Goal: Task Accomplishment & Management: Use online tool/utility

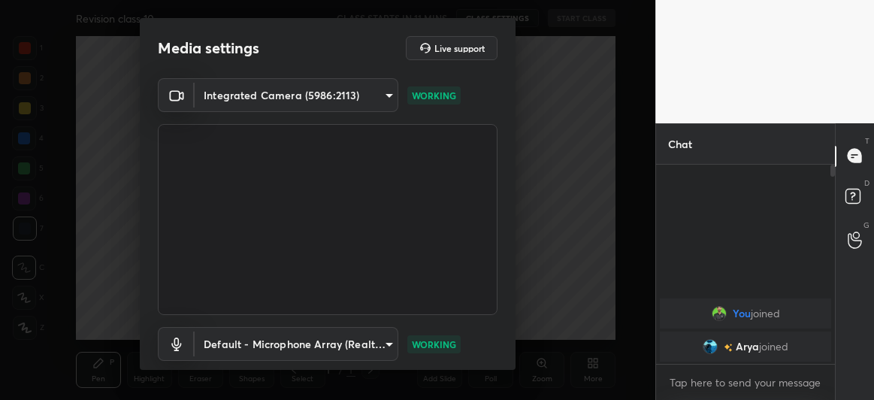
scroll to position [92, 0]
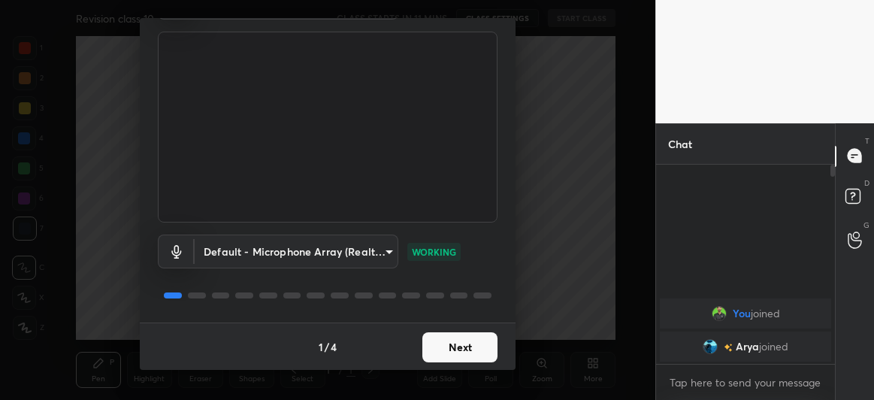
click at [473, 341] on button "Next" at bounding box center [459, 347] width 75 height 30
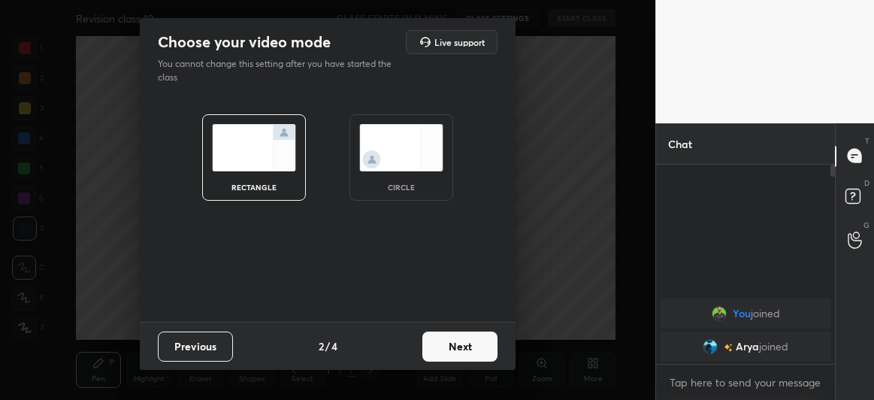
click at [396, 147] on img at bounding box center [401, 147] width 84 height 47
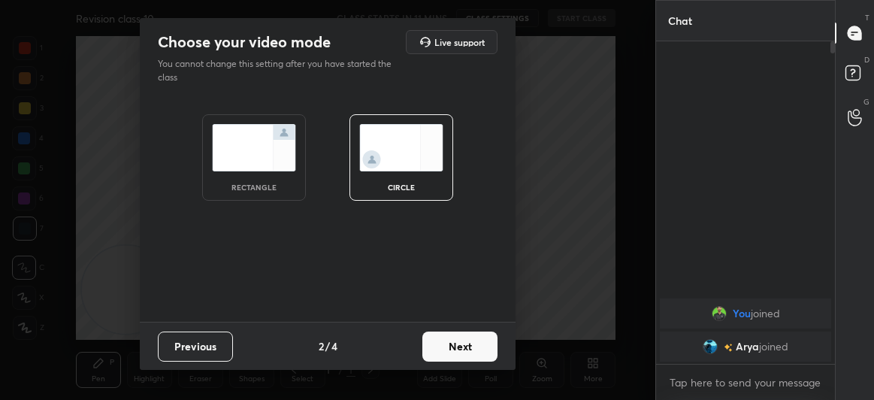
click at [446, 346] on button "Next" at bounding box center [459, 346] width 75 height 30
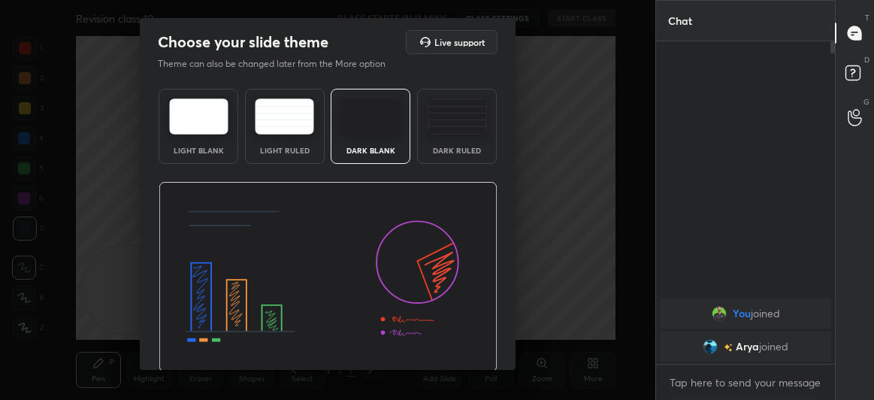
scroll to position [50, 0]
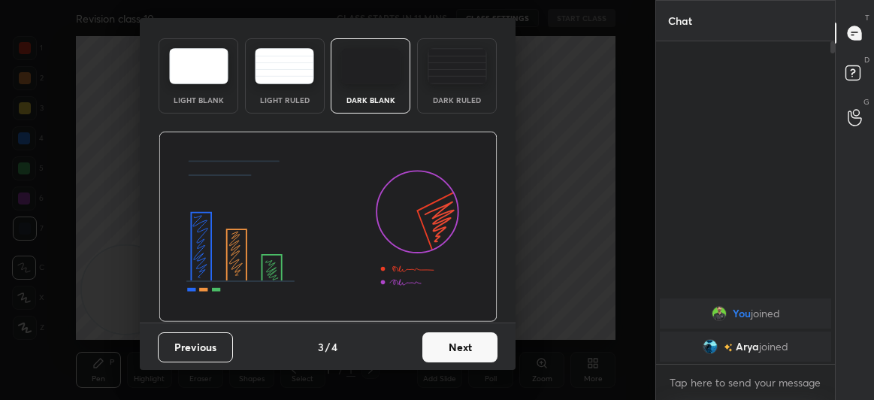
click at [469, 345] on button "Next" at bounding box center [459, 347] width 75 height 30
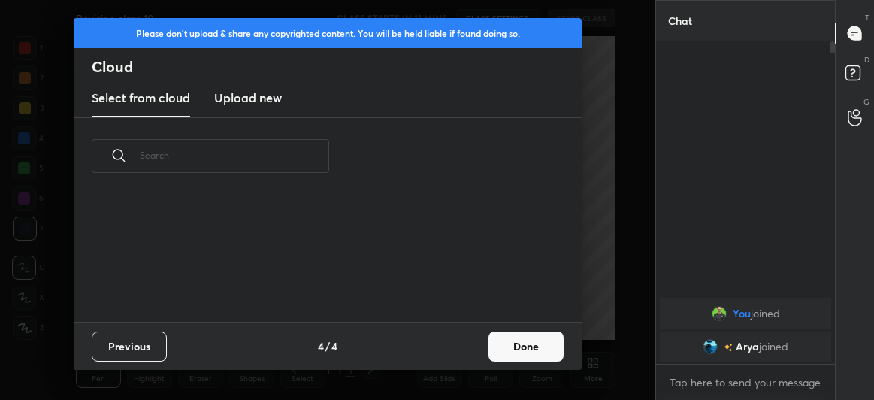
scroll to position [128, 482]
click at [247, 103] on h3 "Upload new" at bounding box center [248, 98] width 68 height 18
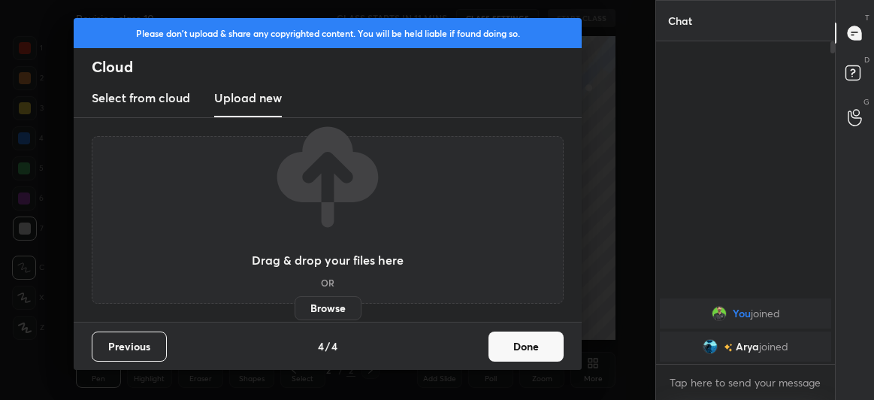
click at [331, 302] on label "Browse" at bounding box center [328, 308] width 67 height 24
click at [295, 302] on input "Browse" at bounding box center [295, 308] width 0 height 24
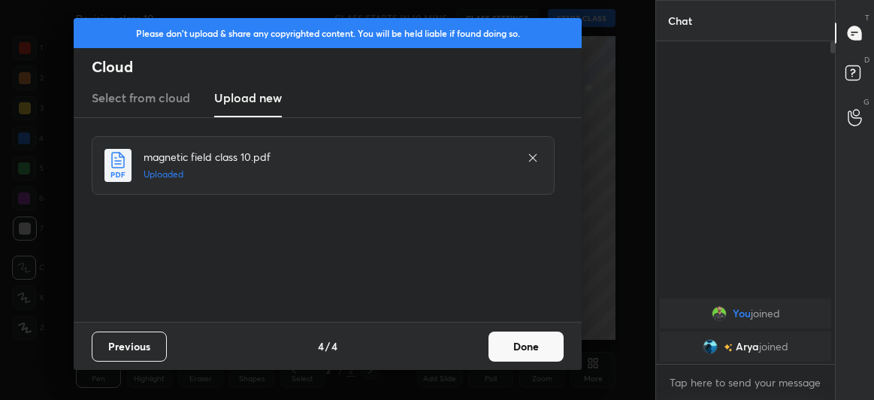
click at [529, 341] on button "Done" at bounding box center [525, 346] width 75 height 30
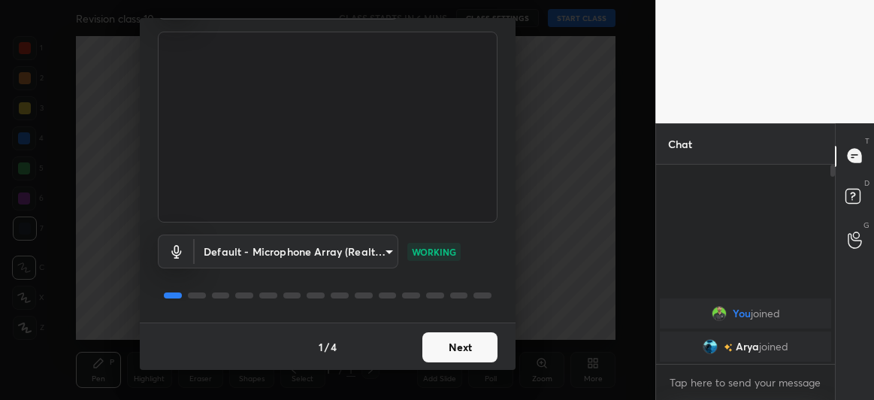
click at [452, 340] on button "Next" at bounding box center [459, 347] width 75 height 30
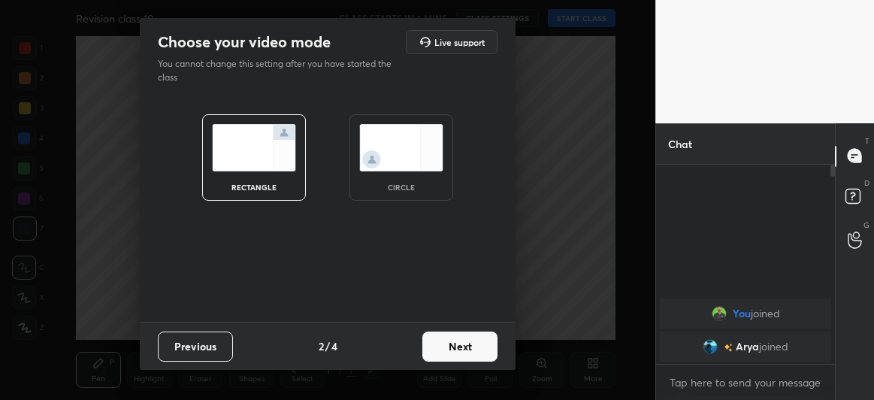
click at [425, 184] on div "circle" at bounding box center [401, 187] width 60 height 8
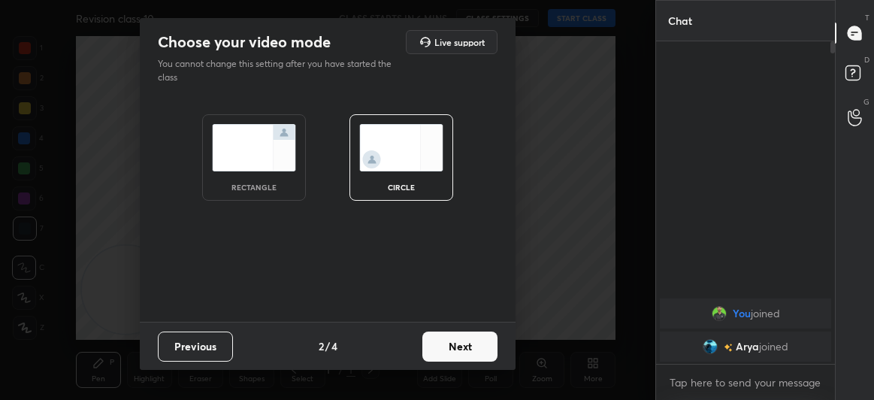
click at [470, 347] on button "Next" at bounding box center [459, 346] width 75 height 30
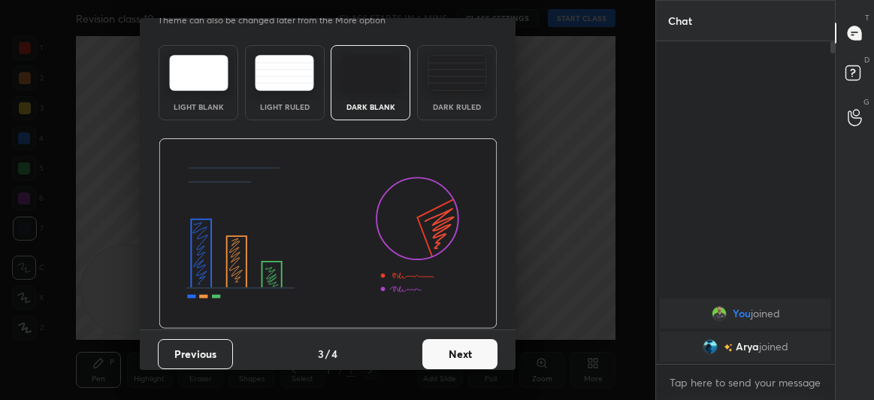
scroll to position [50, 0]
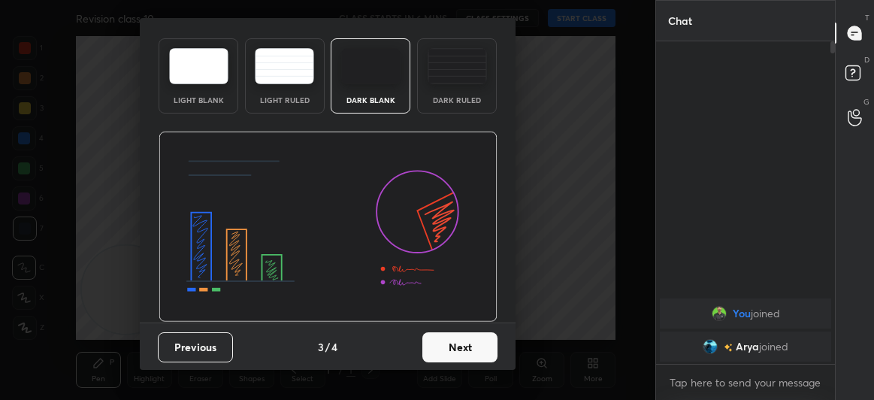
click at [462, 337] on button "Next" at bounding box center [459, 347] width 75 height 30
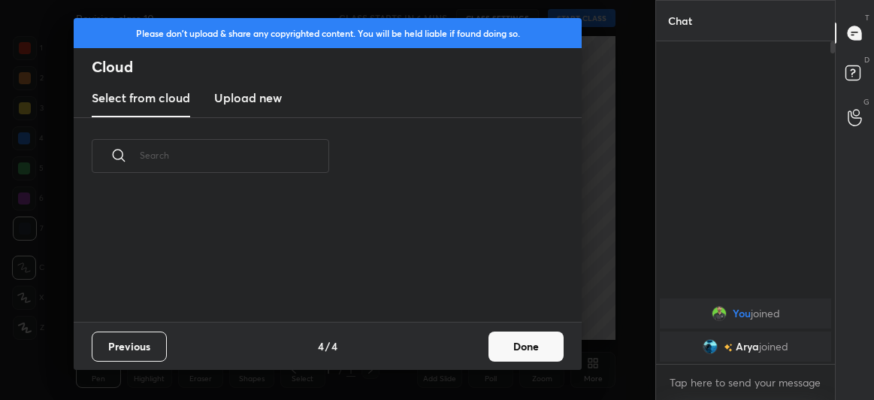
scroll to position [128, 482]
click at [221, 98] on h3 "Upload new" at bounding box center [248, 98] width 68 height 18
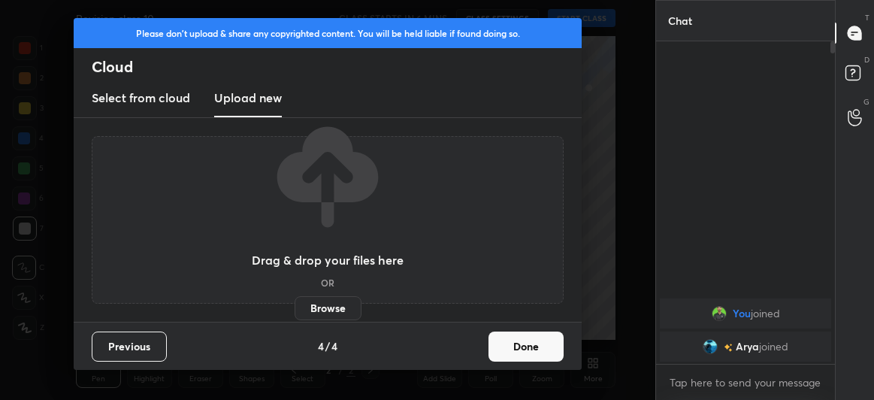
click at [311, 304] on label "Browse" at bounding box center [328, 308] width 67 height 24
click at [295, 304] on input "Browse" at bounding box center [295, 308] width 0 height 24
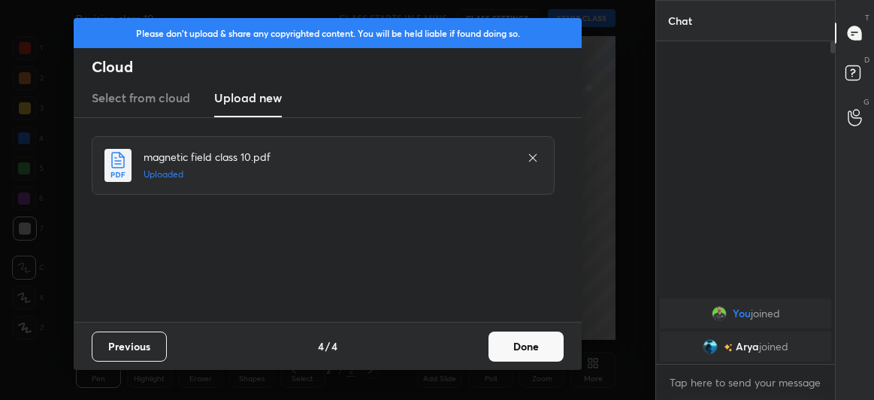
click at [519, 340] on button "Done" at bounding box center [525, 346] width 75 height 30
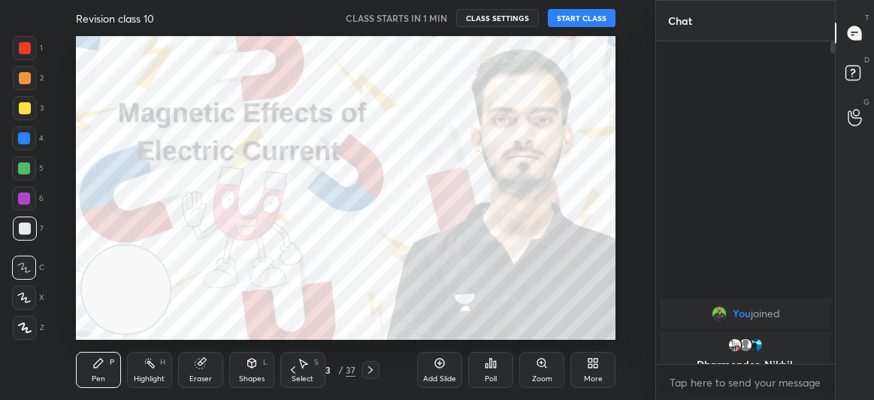
click at [576, 17] on button "START CLASS" at bounding box center [582, 18] width 68 height 18
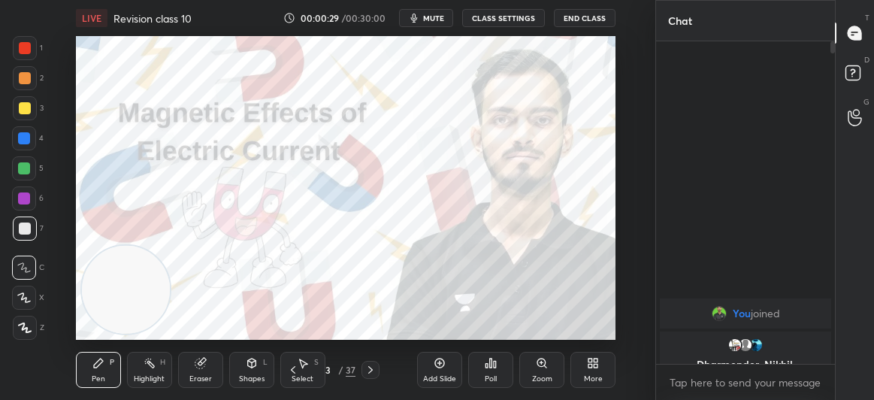
drag, startPoint x: 833, startPoint y: 44, endPoint x: 834, endPoint y: 190, distance: 145.8
click at [834, 190] on div at bounding box center [830, 202] width 9 height 322
click at [796, 346] on div "grid" at bounding box center [745, 344] width 153 height 15
click at [670, 128] on div "You joined Dharmender, Nikhil, [PERSON_NAME] joined" at bounding box center [745, 202] width 179 height 322
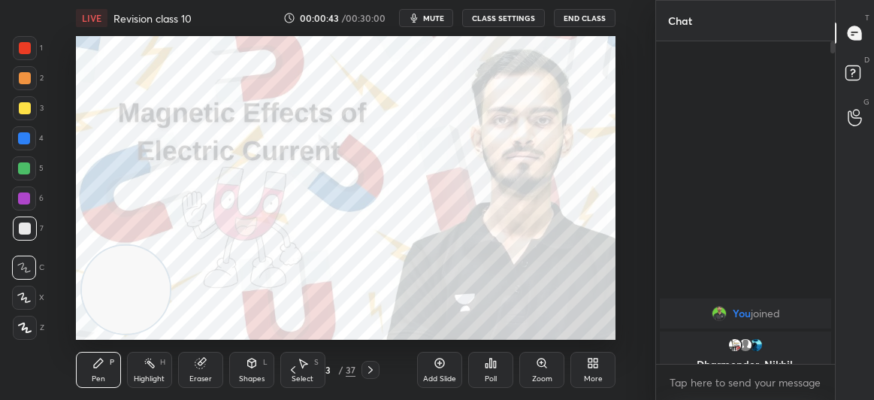
click at [731, 350] on img "grid" at bounding box center [734, 344] width 15 height 15
click at [763, 347] on div "grid" at bounding box center [745, 344] width 153 height 15
click at [740, 387] on textarea at bounding box center [745, 382] width 155 height 24
click at [769, 229] on div "You joined Dharmender, Nikhil, [PERSON_NAME] joined" at bounding box center [745, 202] width 179 height 322
click at [855, 64] on icon at bounding box center [855, 75] width 27 height 27
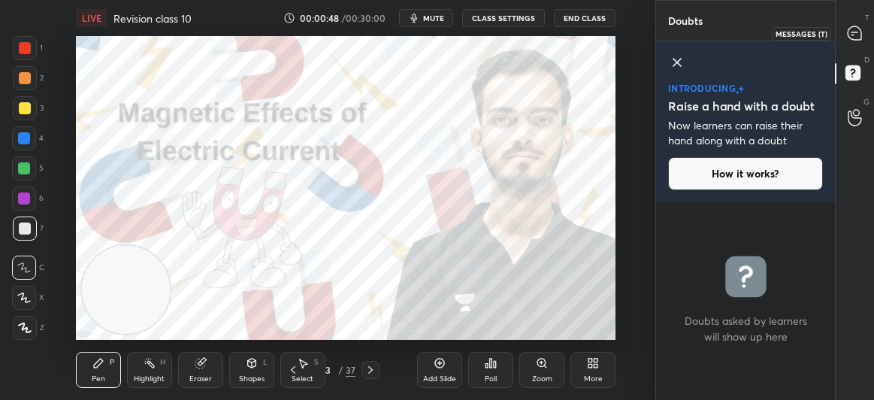
click at [854, 35] on icon at bounding box center [855, 33] width 14 height 14
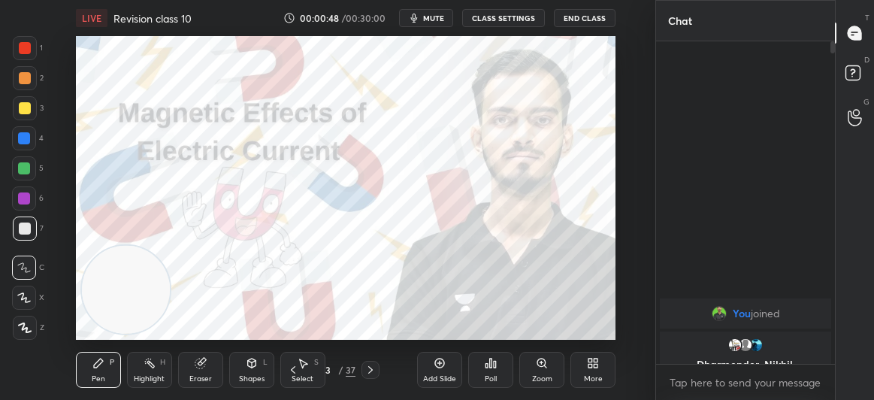
scroll to position [318, 174]
click at [851, 128] on div at bounding box center [855, 117] width 30 height 27
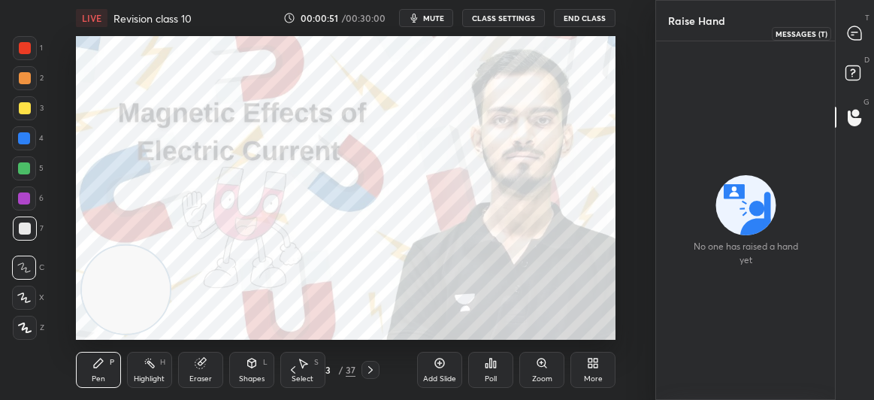
click at [854, 24] on div at bounding box center [855, 33] width 30 height 27
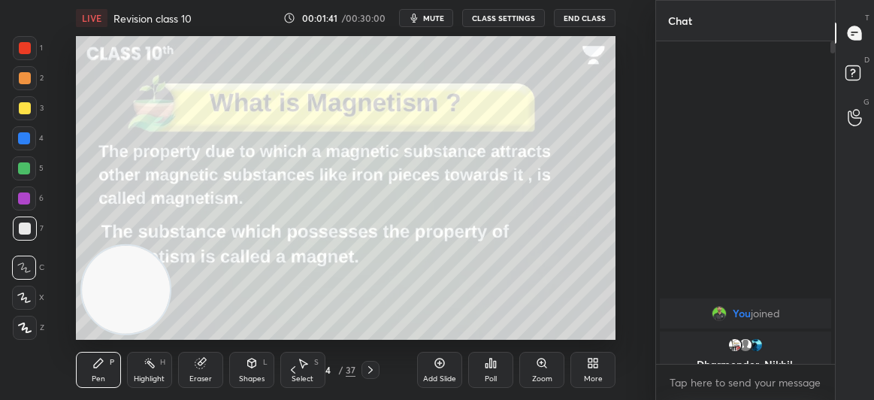
click at [116, 314] on video at bounding box center [126, 290] width 88 height 88
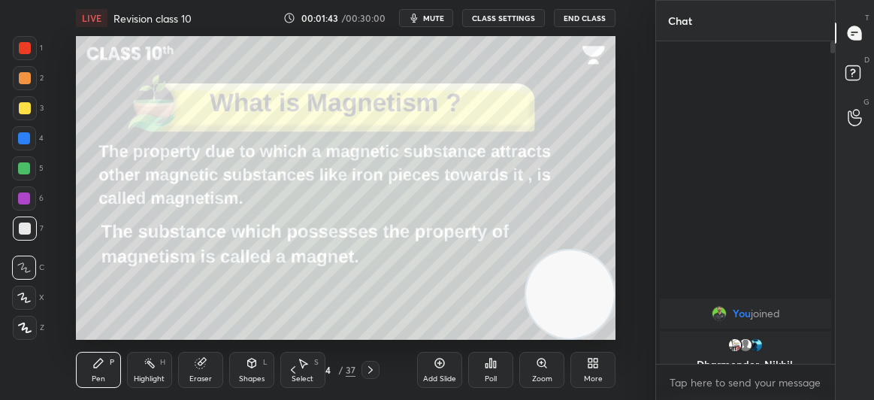
drag, startPoint x: 147, startPoint y: 293, endPoint x: 671, endPoint y: 303, distance: 524.6
click at [671, 303] on div "1 2 3 4 5 6 7 C X Z C X Z E E Erase all H H LIVE Revision class 10 00:01:43 / 0…" at bounding box center [437, 200] width 874 height 400
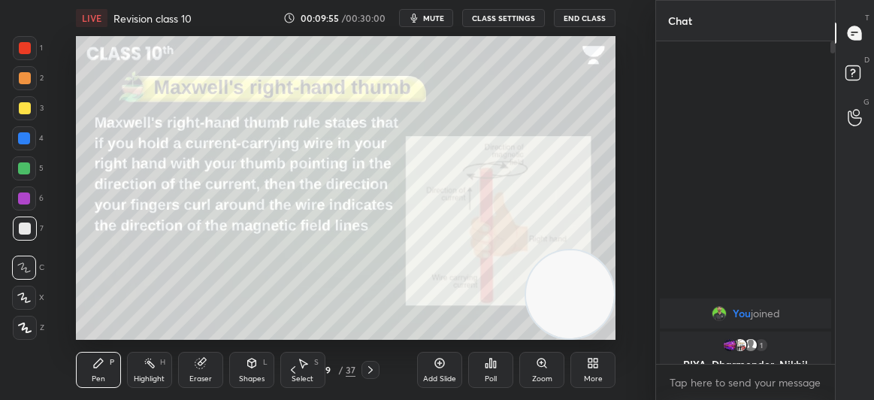
click at [745, 355] on div "1 RIYA, Dharmender, Nikhil & 1 other joined" at bounding box center [745, 361] width 171 height 60
click at [855, 60] on div "D Doubts (D)" at bounding box center [855, 75] width 38 height 42
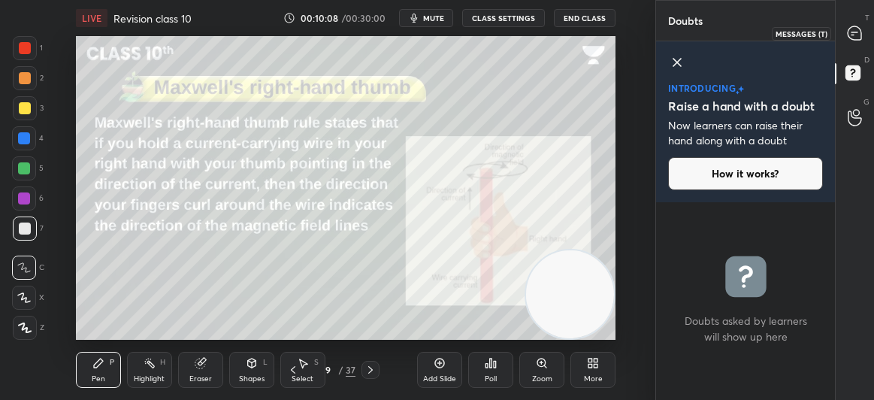
click at [860, 26] on icon at bounding box center [855, 34] width 16 height 16
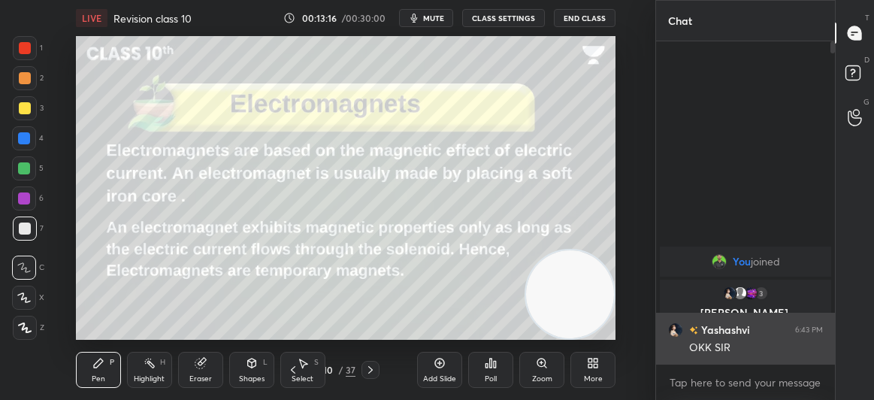
click at [676, 326] on img "grid" at bounding box center [675, 329] width 15 height 15
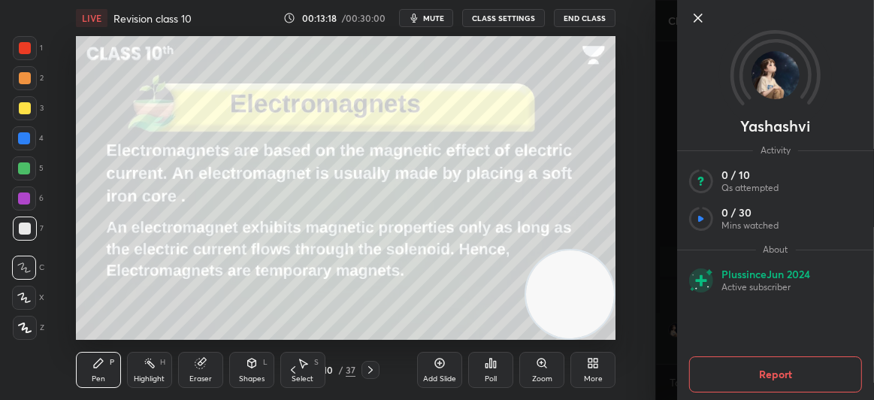
click at [700, 20] on icon at bounding box center [698, 18] width 8 height 8
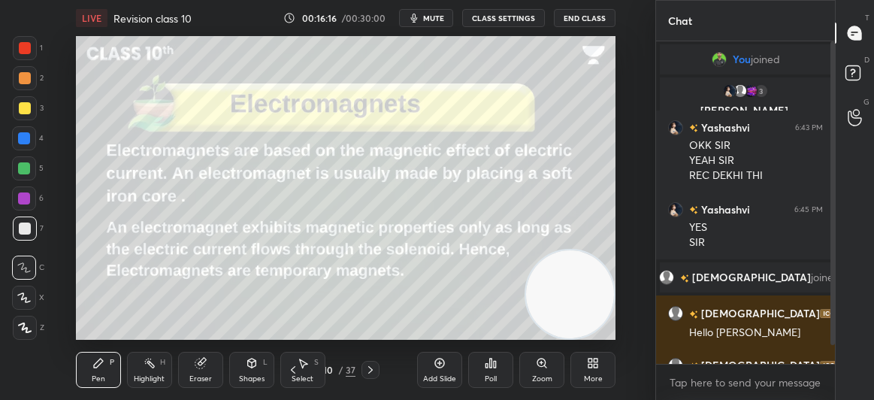
scroll to position [34, 0]
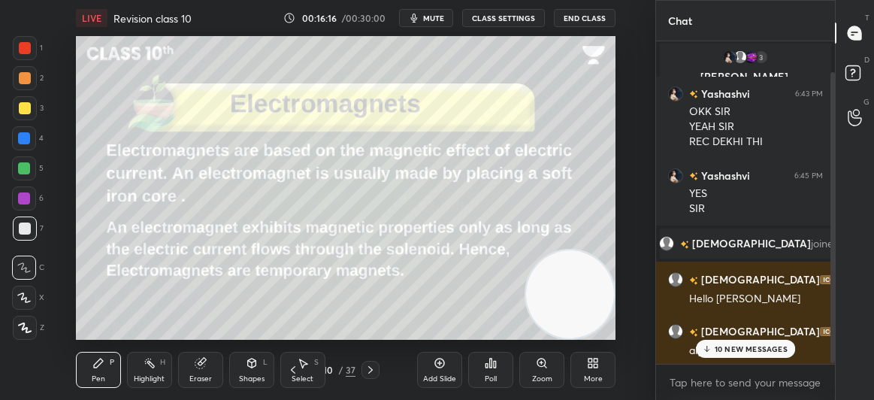
drag, startPoint x: 830, startPoint y: 315, endPoint x: 838, endPoint y: 386, distance: 71.8
click at [838, 386] on div "Chat You joined 3 [PERSON_NAME], [PERSON_NAME], [PERSON_NAME] & 3 others joined…" at bounding box center [764, 200] width 219 height 400
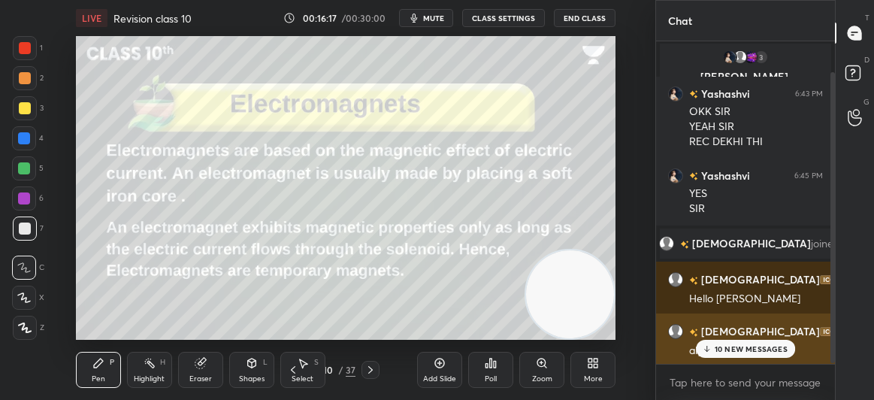
click at [730, 340] on div "alga ho gya sir" at bounding box center [756, 349] width 134 height 18
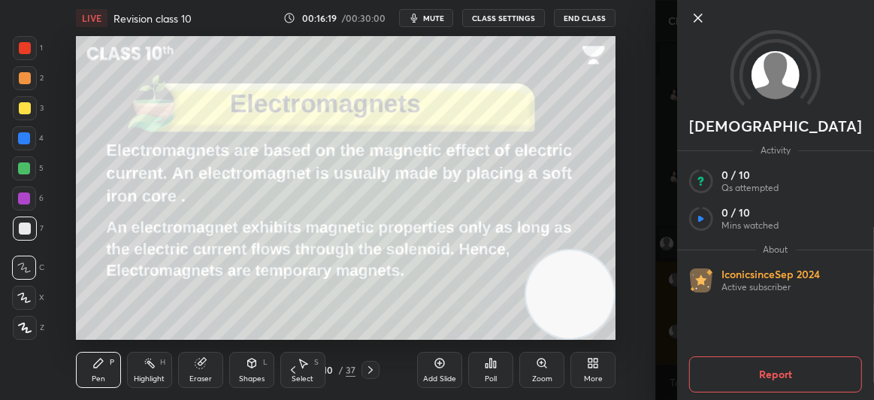
click at [699, 20] on icon at bounding box center [698, 18] width 18 height 18
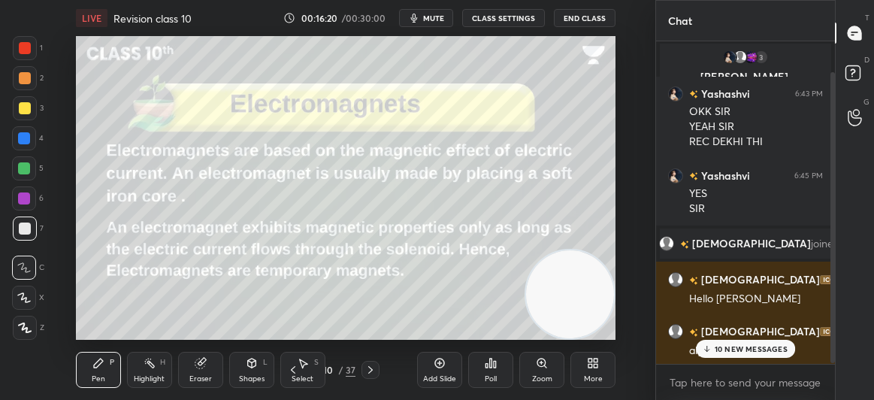
click at [720, 355] on div "10 NEW MESSAGES" at bounding box center [745, 349] width 99 height 18
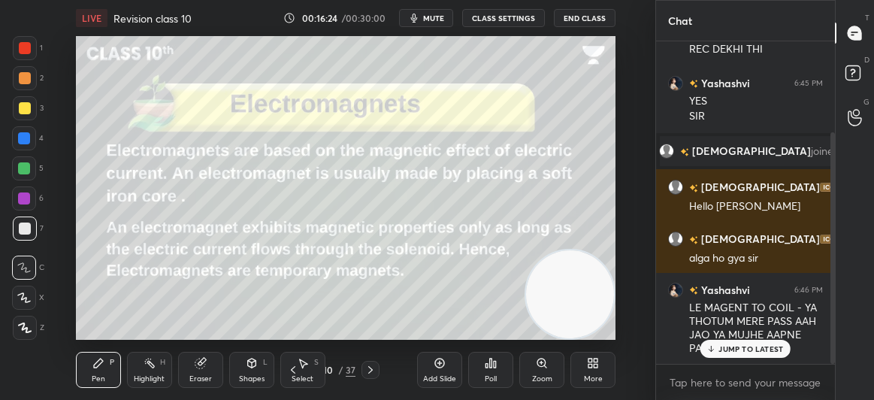
click at [765, 354] on div "JUMP TO LATEST" at bounding box center [745, 349] width 90 height 18
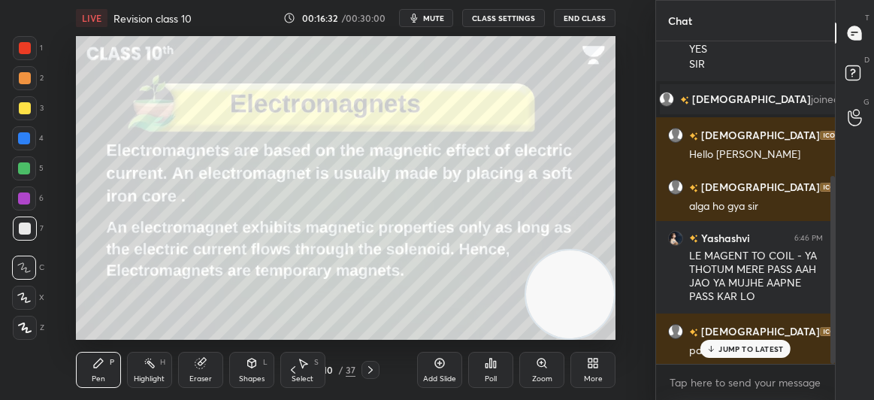
scroll to position [230, 0]
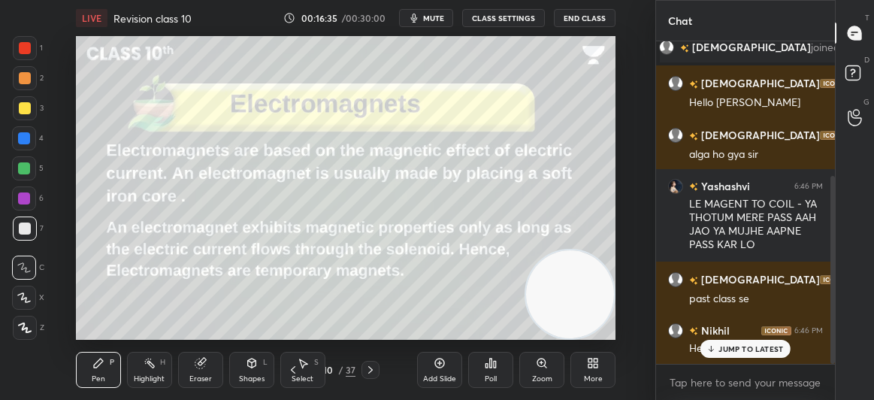
click at [748, 348] on p "JUMP TO LATEST" at bounding box center [750, 348] width 65 height 9
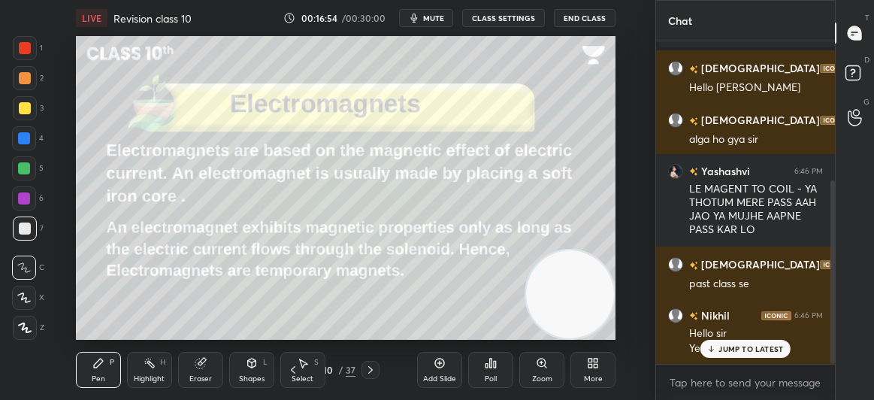
click at [732, 357] on div "JUMP TO LATEST" at bounding box center [745, 349] width 90 height 18
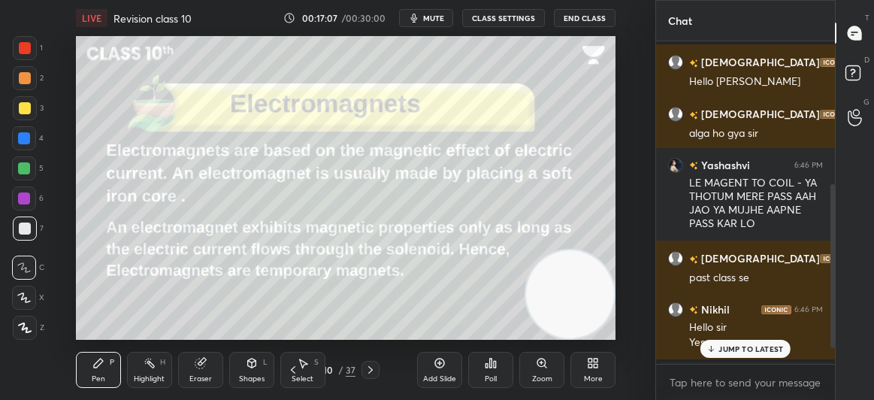
click at [735, 346] on p "JUMP TO LATEST" at bounding box center [750, 348] width 65 height 9
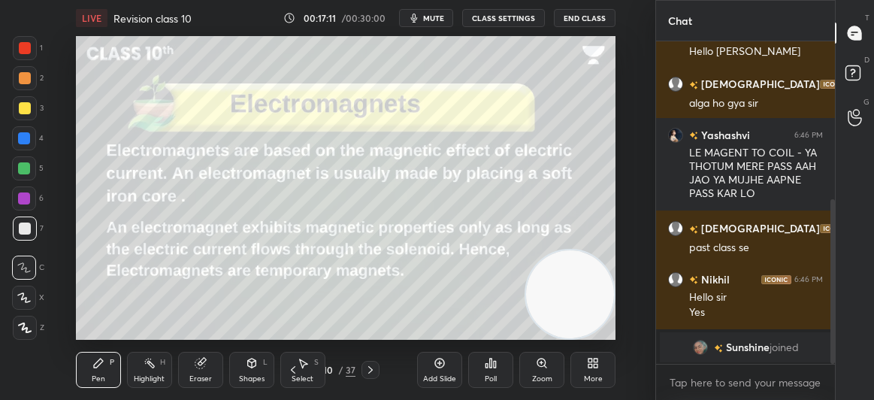
drag, startPoint x: 834, startPoint y: 337, endPoint x: 828, endPoint y: 356, distance: 19.7
click at [828, 356] on div at bounding box center [830, 202] width 9 height 322
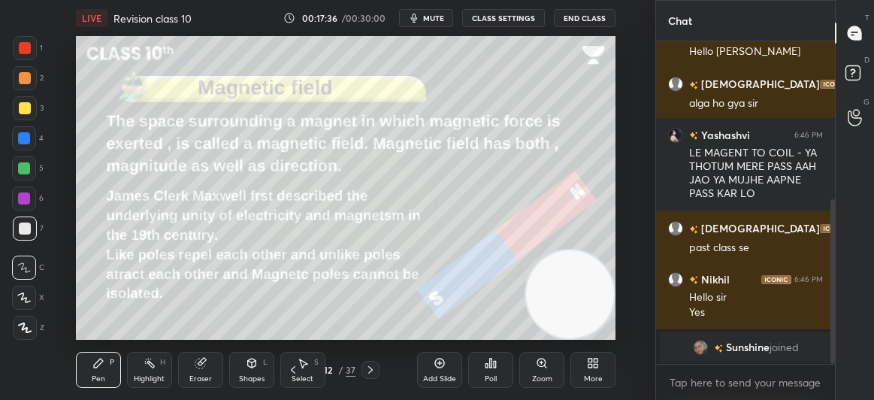
scroll to position [404, 0]
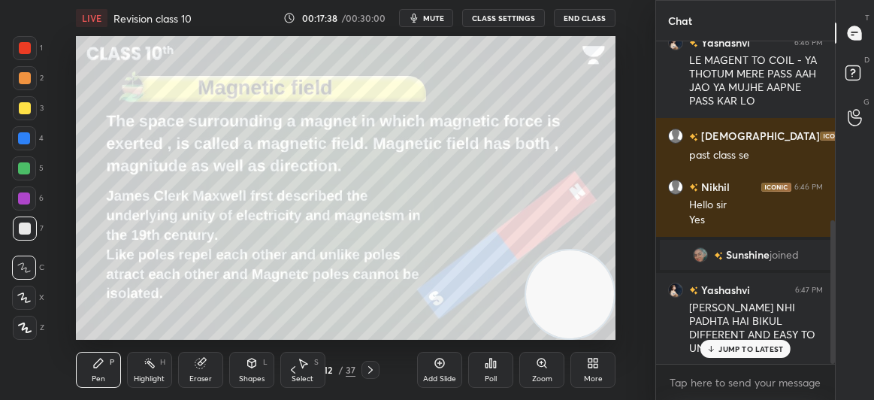
click at [769, 346] on p "JUMP TO LATEST" at bounding box center [750, 348] width 65 height 9
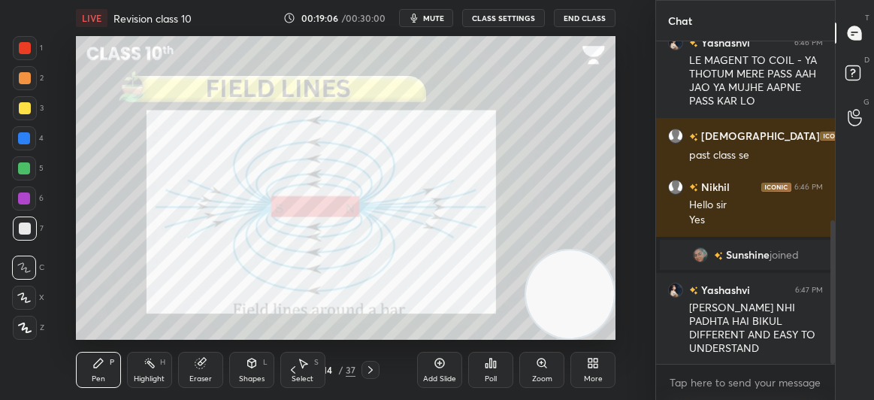
drag, startPoint x: 830, startPoint y: 239, endPoint x: 834, endPoint y: 313, distance: 74.5
click at [834, 313] on div at bounding box center [832, 292] width 5 height 144
drag, startPoint x: 834, startPoint y: 313, endPoint x: 839, endPoint y: 409, distance: 95.5
click at [839, 0] on html "1 2 3 4 5 6 7 C X Z C X Z E E Erase all H H LIVE Revision class 10 00:19:07 / 0…" at bounding box center [437, 0] width 874 height 0
click at [859, 109] on icon at bounding box center [855, 117] width 14 height 17
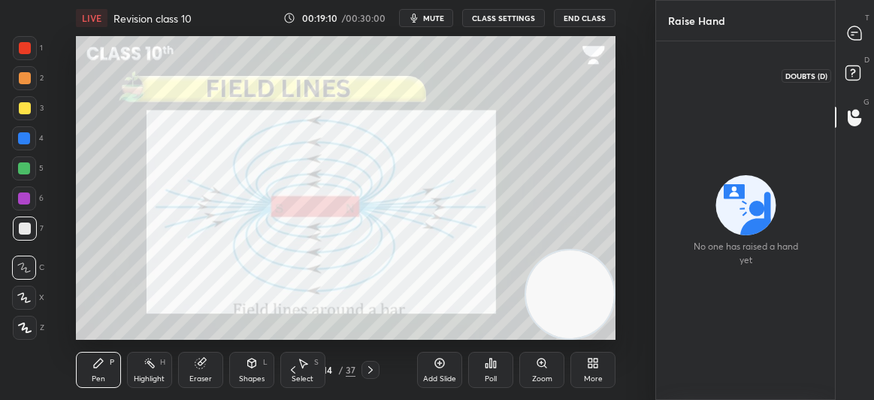
click at [857, 72] on rect at bounding box center [852, 73] width 14 height 14
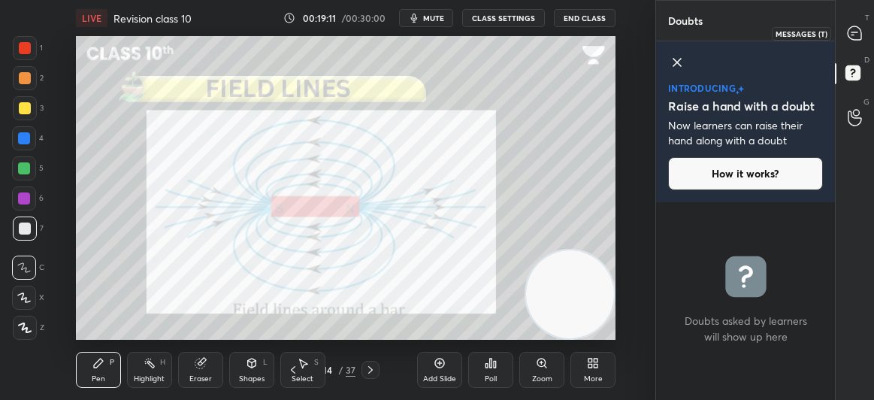
click at [860, 26] on icon at bounding box center [855, 34] width 16 height 16
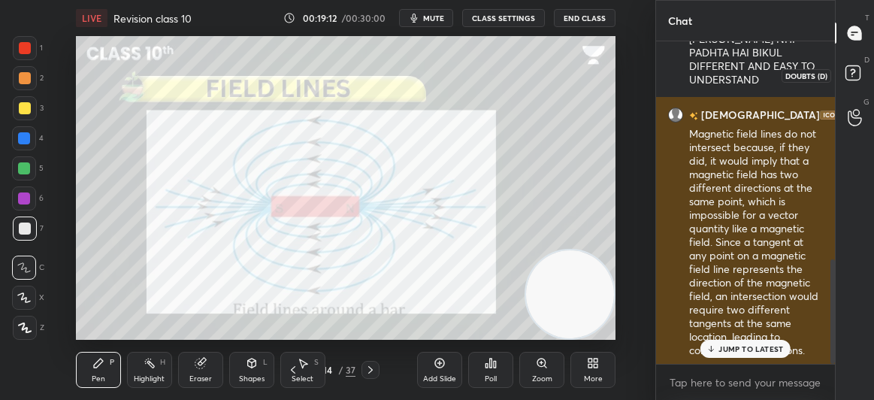
scroll to position [318, 174]
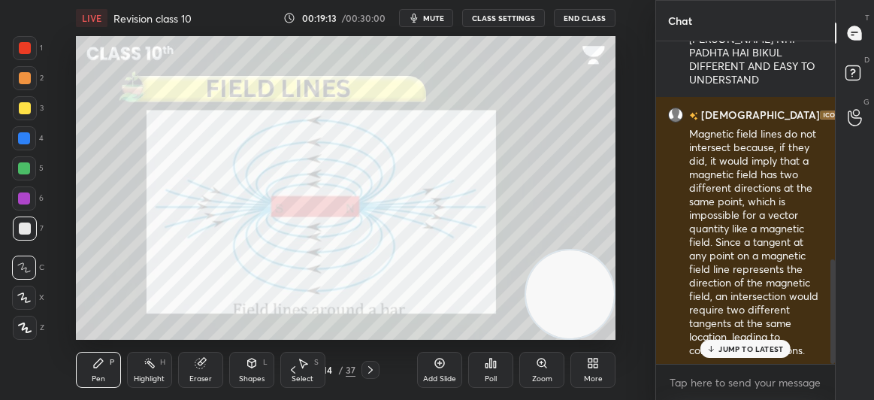
click at [766, 346] on p "JUMP TO LATEST" at bounding box center [750, 348] width 65 height 9
drag, startPoint x: 836, startPoint y: 322, endPoint x: 836, endPoint y: 353, distance: 31.6
click at [836, 353] on div "T Messages (T) D Doubts (D) G Raise Hand (G)" at bounding box center [854, 200] width 39 height 400
drag, startPoint x: 834, startPoint y: 337, endPoint x: 833, endPoint y: 371, distance: 34.6
click at [833, 371] on div "Chat Sunshine joined [PERSON_NAME] 6:47 PM SIR KI TARAH KOI NHI PADHTA HAI BIKU…" at bounding box center [764, 200] width 219 height 400
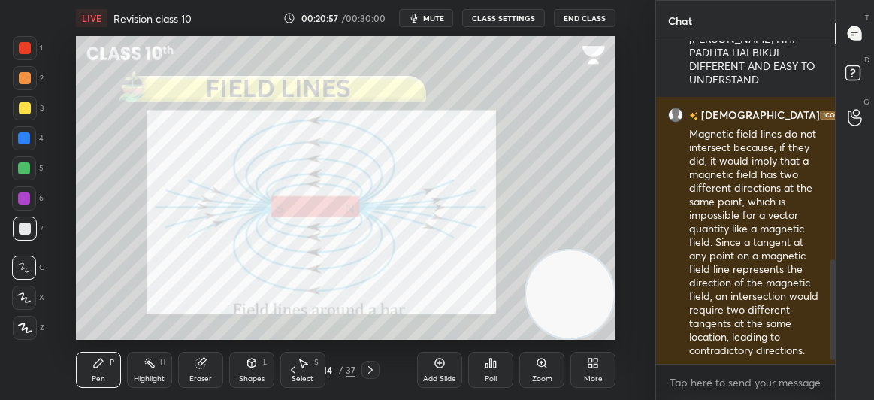
scroll to position [724, 0]
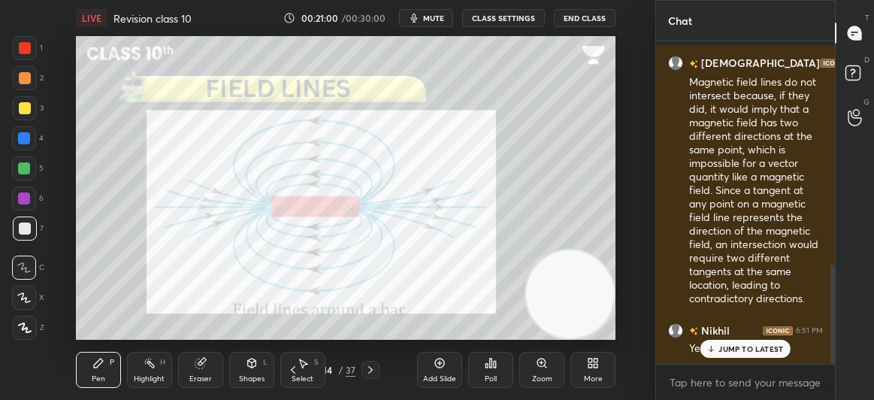
click at [756, 340] on div "JUMP TO LATEST" at bounding box center [745, 349] width 90 height 18
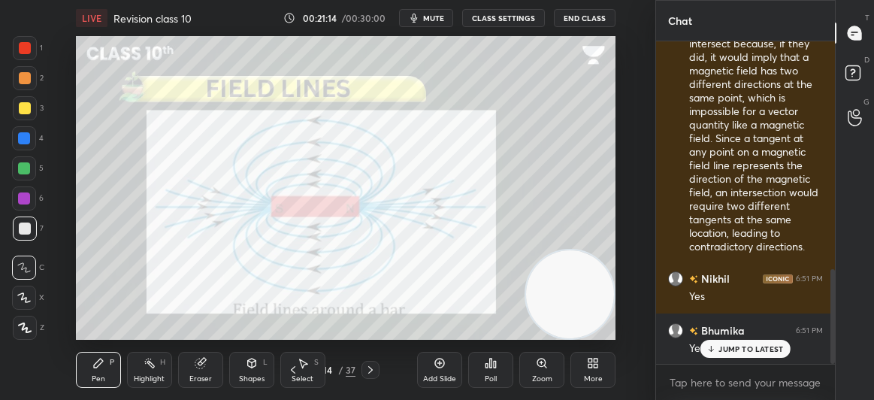
click at [728, 350] on p "JUMP TO LATEST" at bounding box center [750, 348] width 65 height 9
drag, startPoint x: 833, startPoint y: 312, endPoint x: 836, endPoint y: 339, distance: 27.2
click at [836, 339] on div "Chat [PERSON_NAME] 6:47 PM SIR KI TARAH KOI NHI PADHTA HAI BIKUL DIFFERENT AND …" at bounding box center [764, 200] width 219 height 400
click at [833, 334] on div "Chat [PERSON_NAME] 6:47 PM SIR KI TARAH KOI NHI PADHTA HAI BIKUL DIFFERENT AND …" at bounding box center [764, 200] width 219 height 400
drag, startPoint x: 833, startPoint y: 334, endPoint x: 854, endPoint y: 431, distance: 99.8
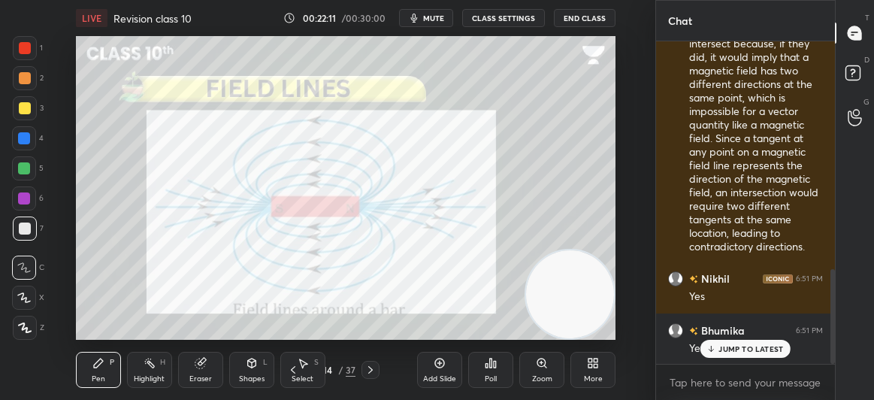
click at [854, 0] on html "1 2 3 4 5 6 7 C X Z C X Z E E Erase all H H LIVE Revision class 10 00:22:11 / 0…" at bounding box center [437, 0] width 874 height 0
click at [753, 351] on p "JUMP TO LATEST" at bounding box center [750, 348] width 65 height 9
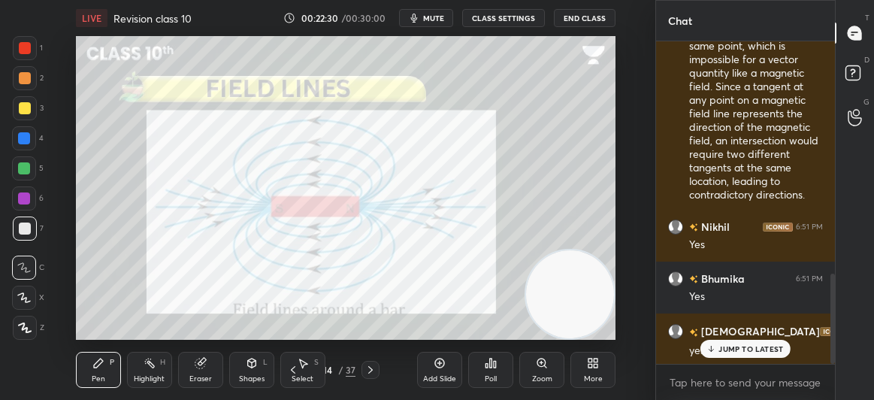
click at [754, 345] on p "JUMP TO LATEST" at bounding box center [750, 348] width 65 height 9
drag, startPoint x: 833, startPoint y: 325, endPoint x: 833, endPoint y: 341, distance: 16.5
click at [833, 341] on div at bounding box center [832, 319] width 5 height 90
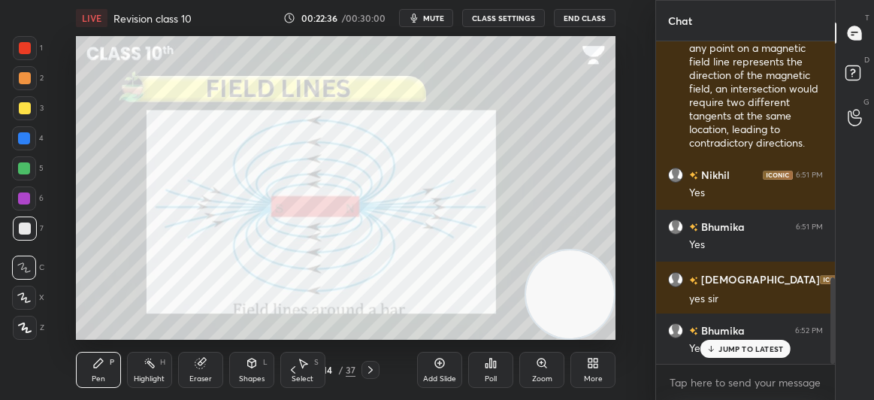
drag, startPoint x: 833, startPoint y: 341, endPoint x: 775, endPoint y: 342, distance: 58.6
click at [775, 342] on div "[PERSON_NAME] 6:43 PM OKK SIR YEAH SIR REC DEKHI [PERSON_NAME] 6:45 PM YES [PER…" at bounding box center [745, 202] width 179 height 322
click at [775, 342] on div "JUMP TO LATEST" at bounding box center [745, 349] width 90 height 18
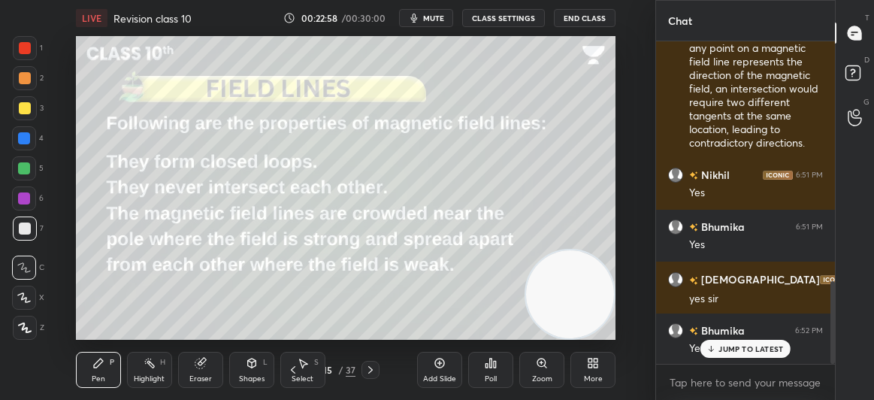
scroll to position [931, 0]
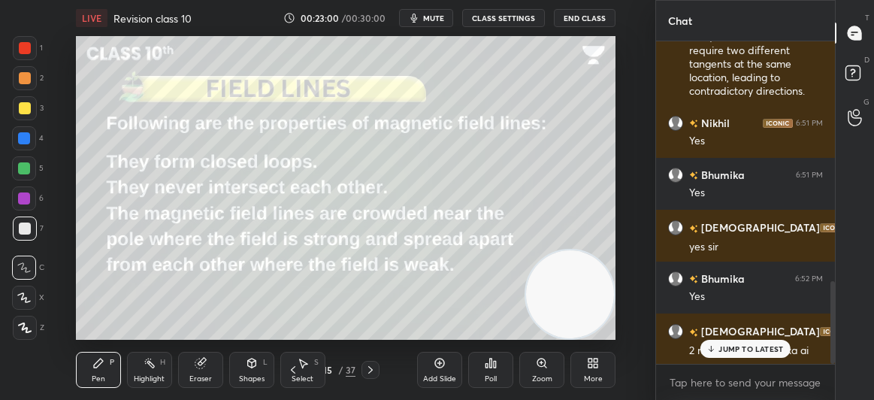
click at [757, 349] on p "JUMP TO LATEST" at bounding box center [750, 348] width 65 height 9
drag, startPoint x: 833, startPoint y: 346, endPoint x: 836, endPoint y: 356, distance: 10.8
click at [836, 356] on div "Chat [PERSON_NAME] 6:47 PM SIR KI TARAH KOI NHI PADHTA HAI BIKUL DIFFERENT AND …" at bounding box center [764, 200] width 219 height 400
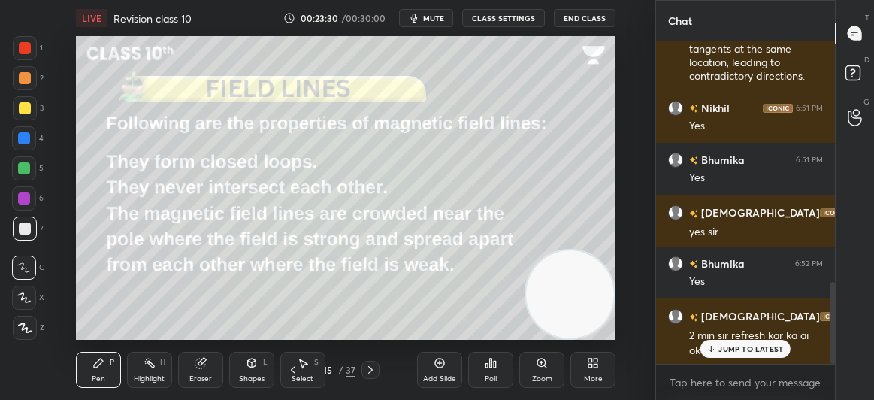
scroll to position [961, 0]
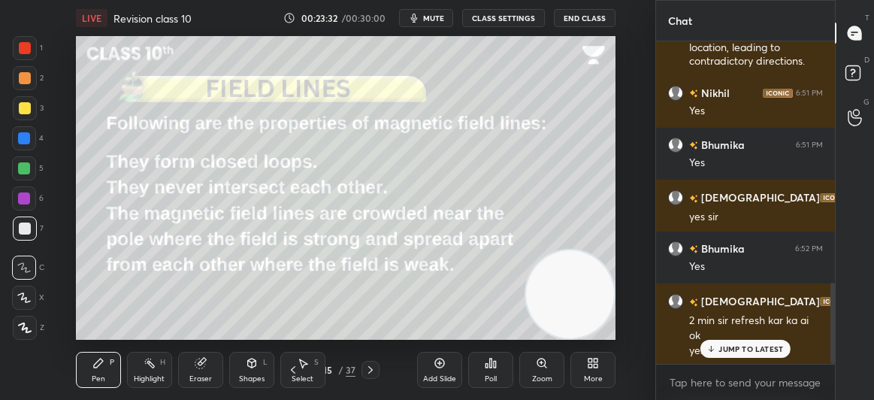
click at [741, 340] on div "JUMP TO LATEST" at bounding box center [745, 349] width 90 height 18
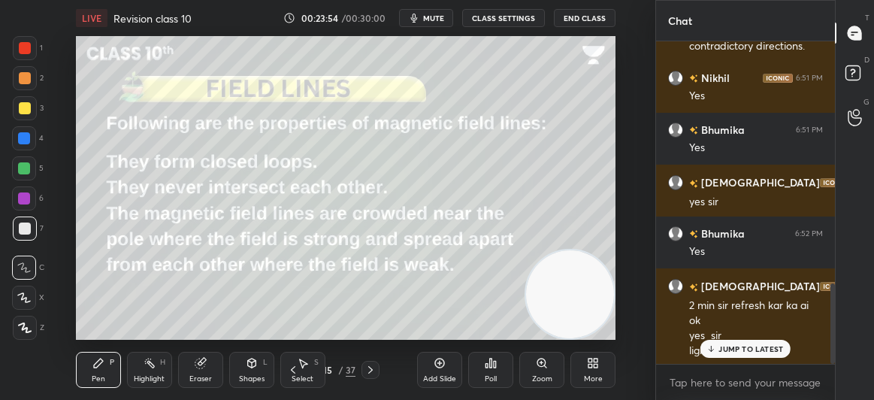
click at [718, 349] on div "JUMP TO LATEST" at bounding box center [745, 349] width 90 height 18
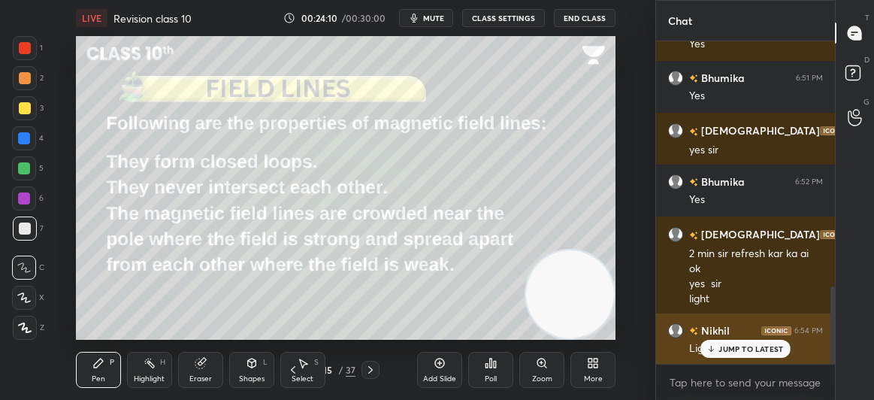
drag, startPoint x: 731, startPoint y: 355, endPoint x: 731, endPoint y: 345, distance: 10.5
click at [731, 345] on div "JUMP TO LATEST" at bounding box center [745, 349] width 90 height 18
click at [731, 345] on div "Light" at bounding box center [756, 348] width 134 height 15
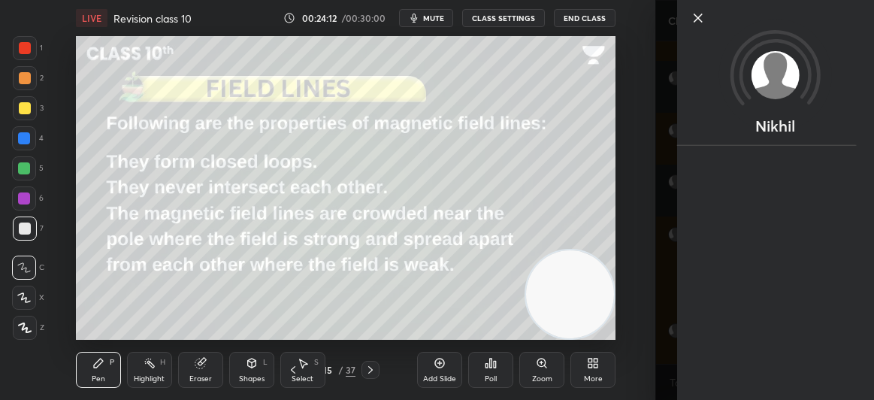
click at [696, 19] on icon at bounding box center [698, 18] width 18 height 18
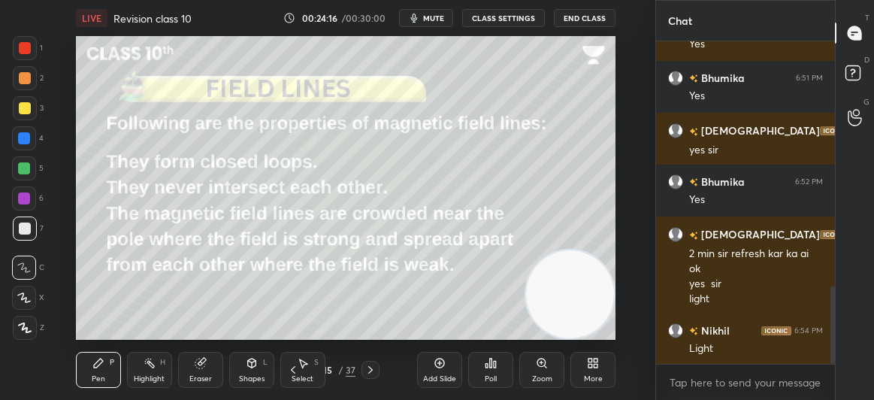
drag, startPoint x: 833, startPoint y: 318, endPoint x: 831, endPoint y: 335, distance: 17.4
click at [831, 335] on div at bounding box center [832, 324] width 5 height 77
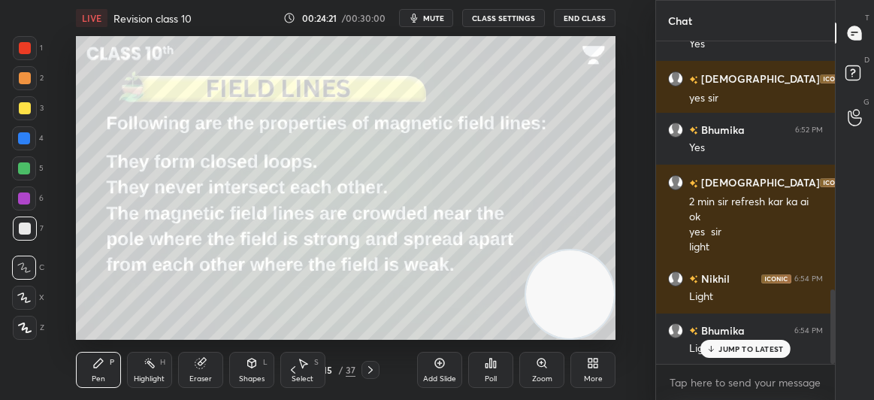
click at [733, 349] on p "JUMP TO LATEST" at bounding box center [750, 348] width 65 height 9
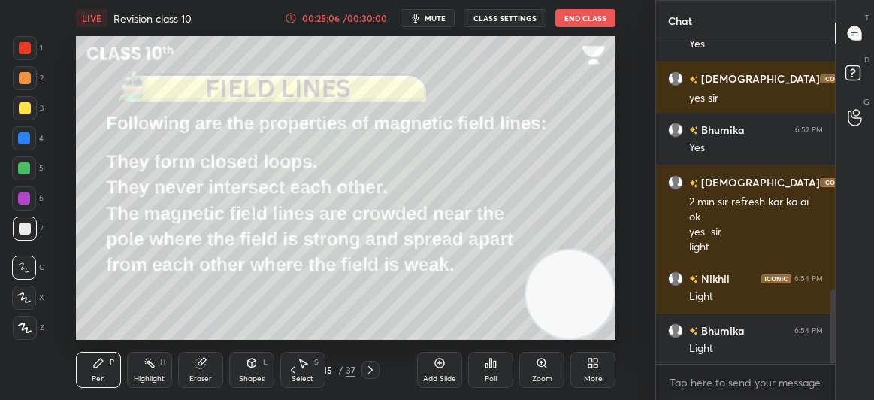
scroll to position [1132, 0]
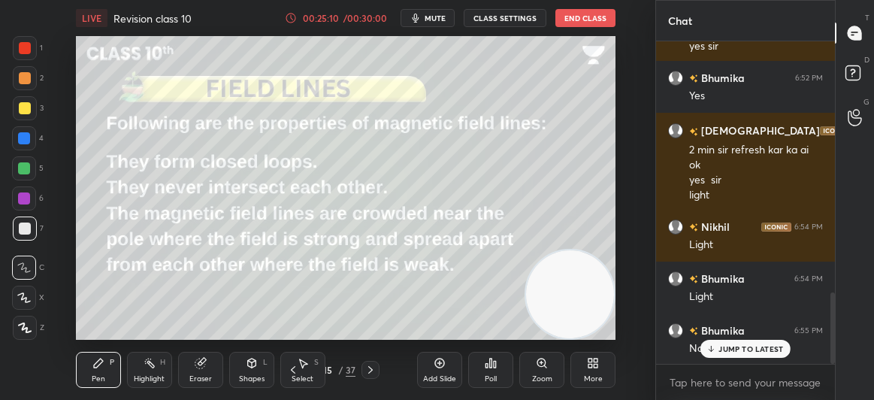
click at [733, 349] on p "JUMP TO LATEST" at bounding box center [750, 348] width 65 height 9
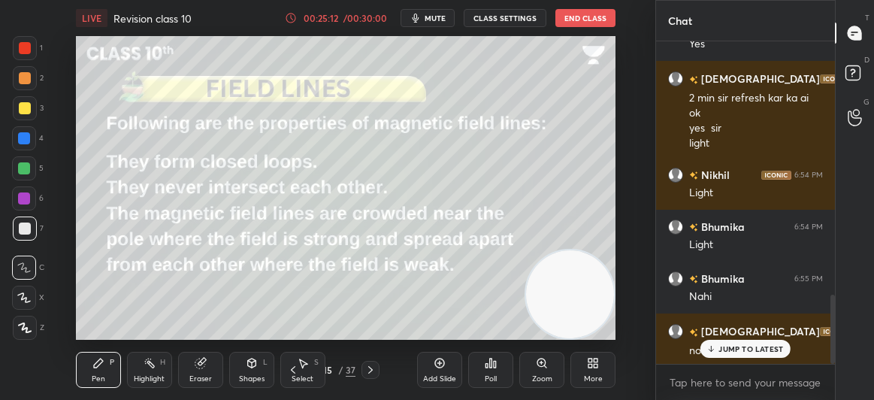
click at [724, 352] on p "JUMP TO LATEST" at bounding box center [750, 348] width 65 height 9
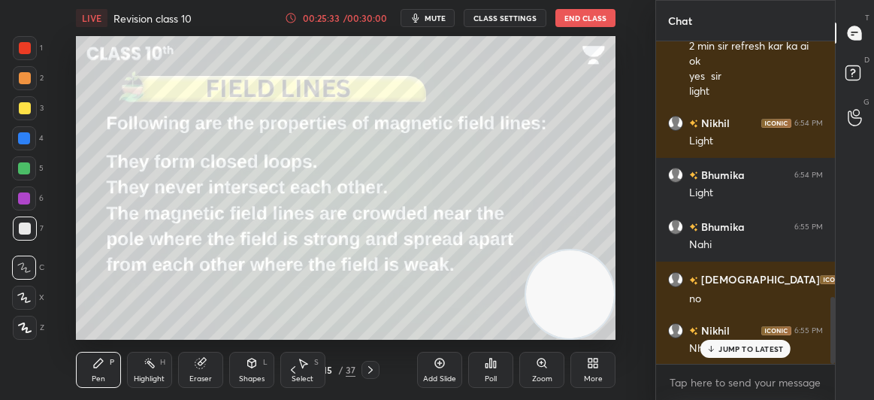
click at [719, 346] on p "JUMP TO LATEST" at bounding box center [750, 348] width 65 height 9
click at [719, 346] on div "Nhi" at bounding box center [756, 348] width 134 height 15
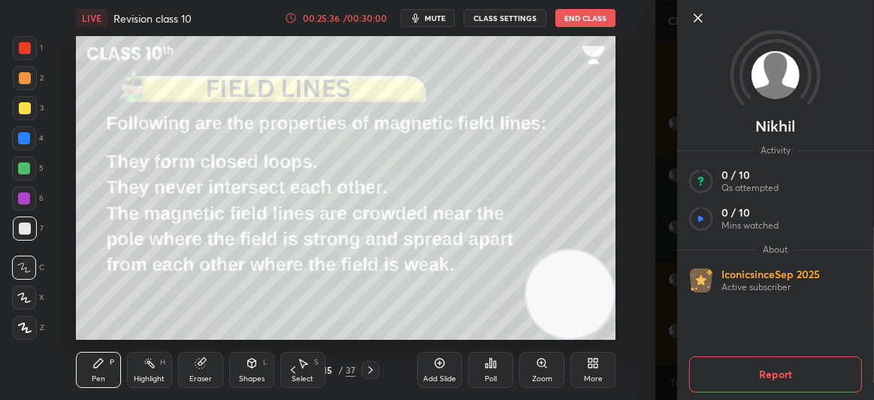
click at [696, 23] on icon at bounding box center [698, 18] width 18 height 18
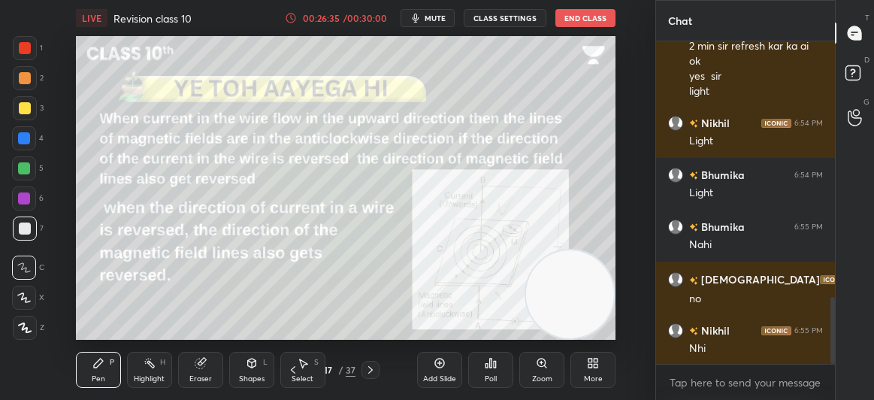
drag, startPoint x: 835, startPoint y: 328, endPoint x: 834, endPoint y: 316, distance: 12.0
click at [834, 316] on div "Chat [PERSON_NAME] 6:52 PM Yes [PERSON_NAME] 6:53 PM 2 min sir refresh kar ka a…" at bounding box center [764, 200] width 219 height 400
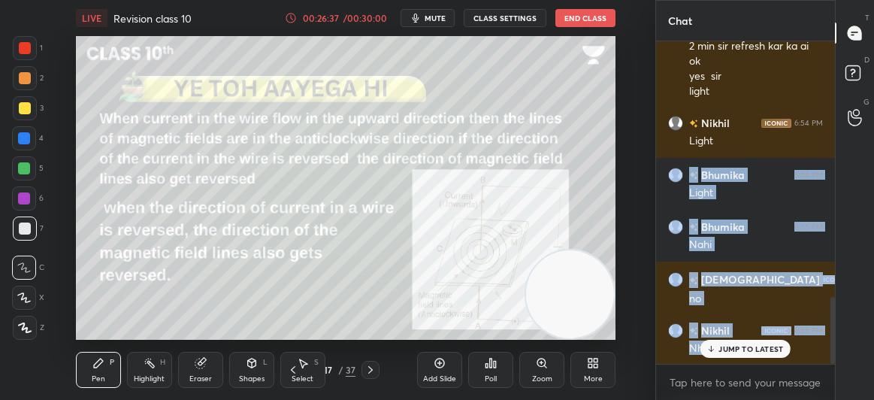
drag, startPoint x: 834, startPoint y: 316, endPoint x: 811, endPoint y: 382, distance: 70.8
click at [811, 382] on div "[PERSON_NAME] 6:52 PM Yes [PERSON_NAME] 6:53 PM 2 min sir refresh kar ka ai ok …" at bounding box center [745, 220] width 179 height 358
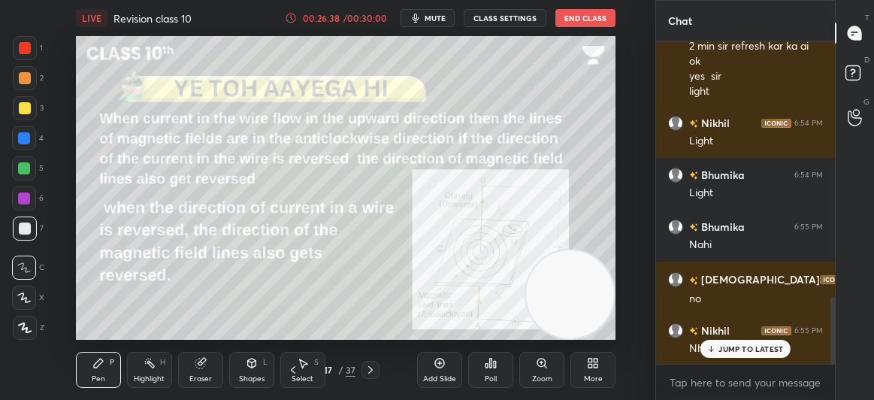
click at [757, 348] on p "JUMP TO LATEST" at bounding box center [750, 348] width 65 height 9
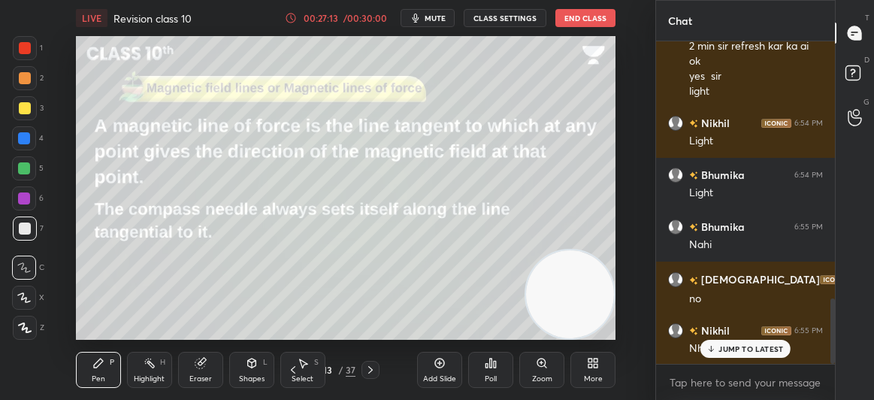
scroll to position [1271, 0]
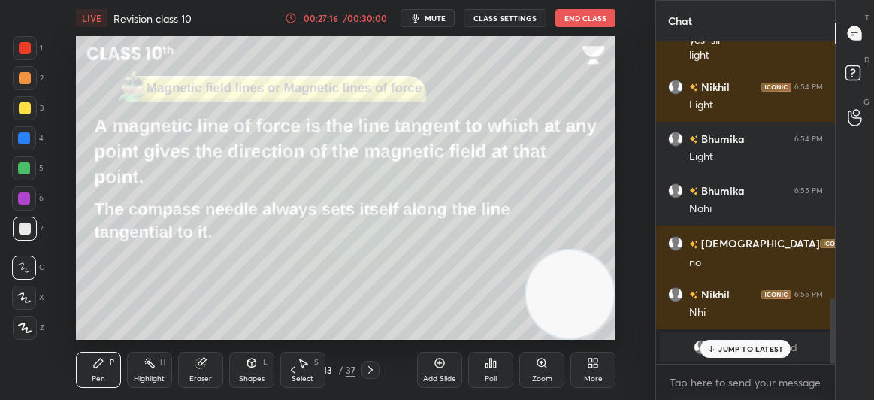
click at [775, 344] on p "JUMP TO LATEST" at bounding box center [750, 348] width 65 height 9
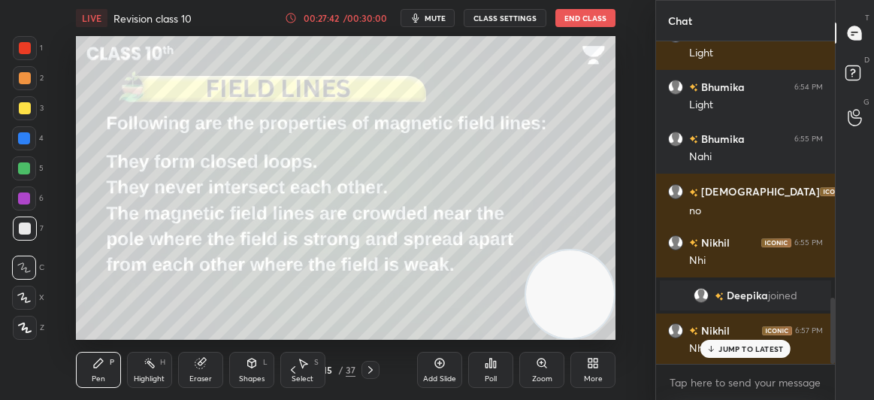
scroll to position [1250, 0]
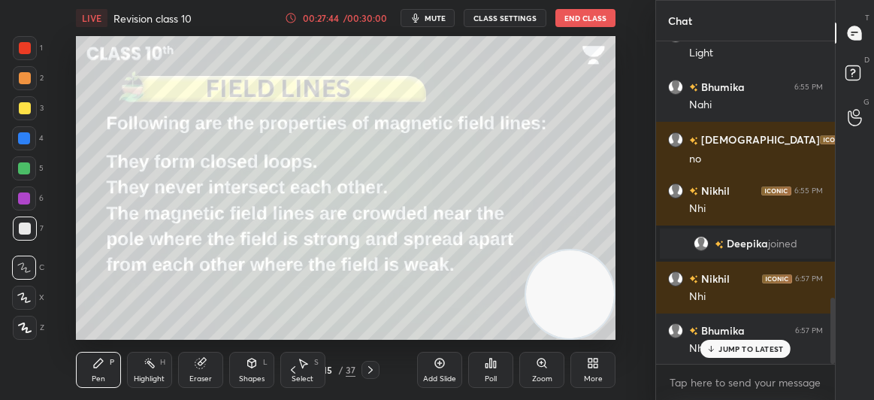
click at [752, 344] on p "JUMP TO LATEST" at bounding box center [750, 348] width 65 height 9
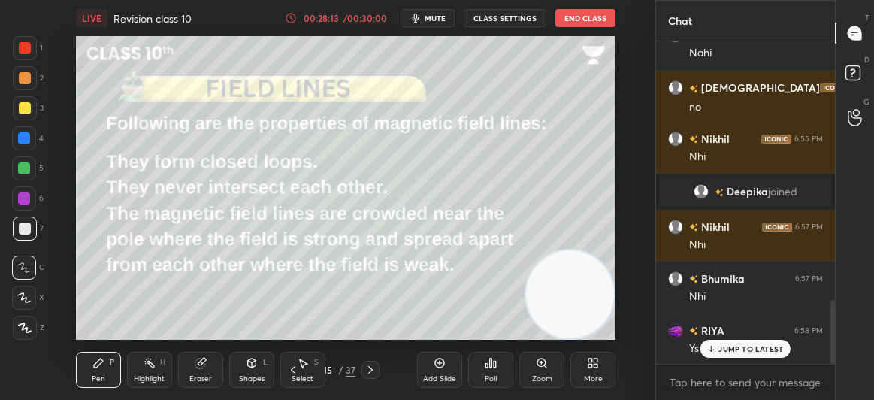
click at [741, 350] on p "JUMP TO LATEST" at bounding box center [750, 348] width 65 height 9
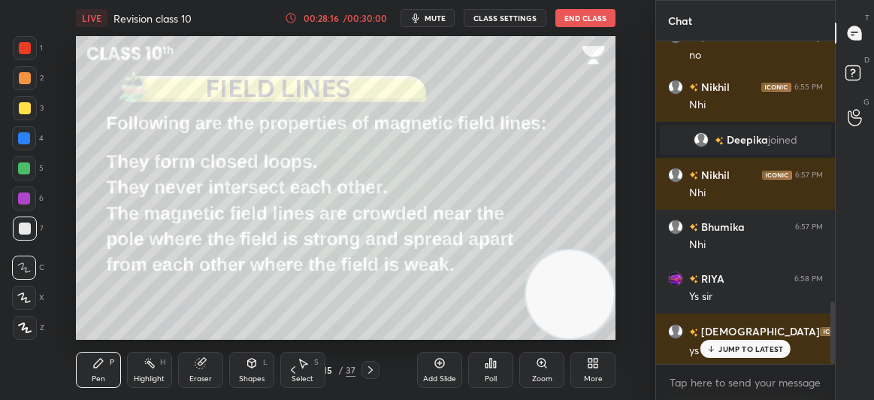
click at [738, 348] on p "JUMP TO LATEST" at bounding box center [750, 348] width 65 height 9
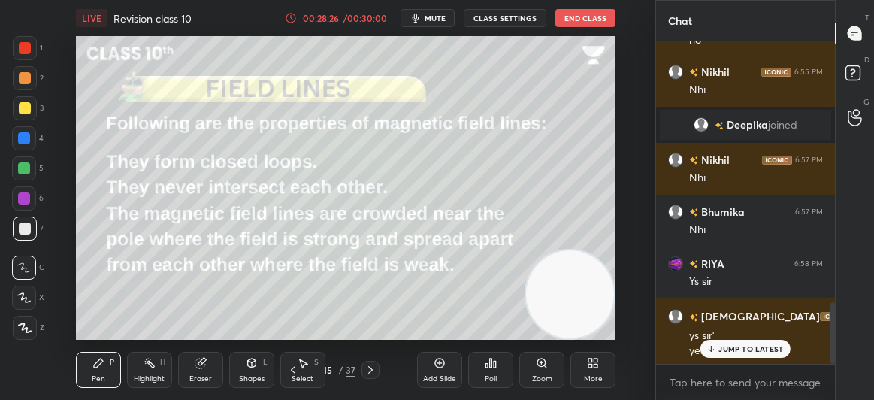
click at [738, 348] on p "JUMP TO LATEST" at bounding box center [750, 348] width 65 height 9
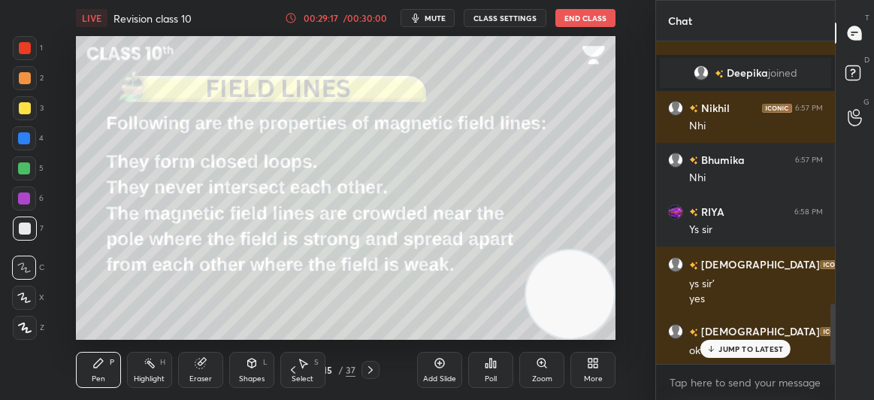
click at [738, 348] on p "JUMP TO LATEST" at bounding box center [750, 348] width 65 height 9
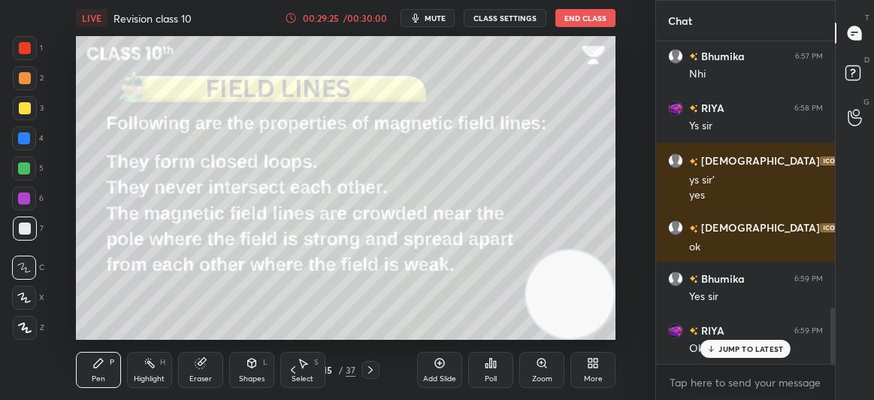
scroll to position [1590, 0]
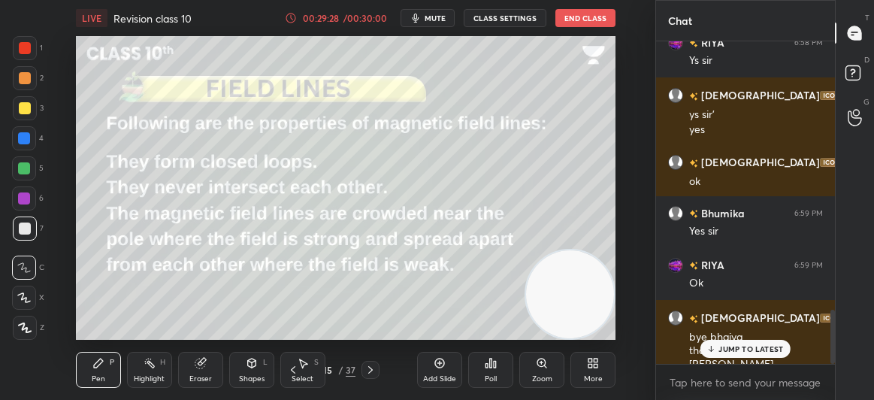
click at [738, 348] on p "JUMP TO LATEST" at bounding box center [750, 348] width 65 height 9
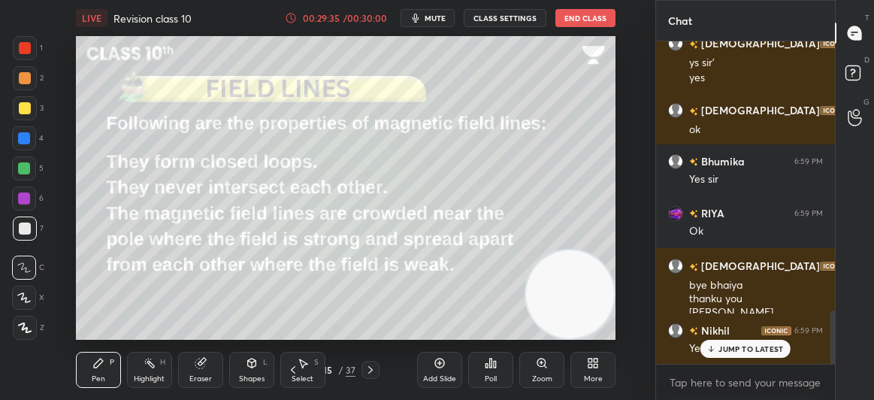
scroll to position [1694, 0]
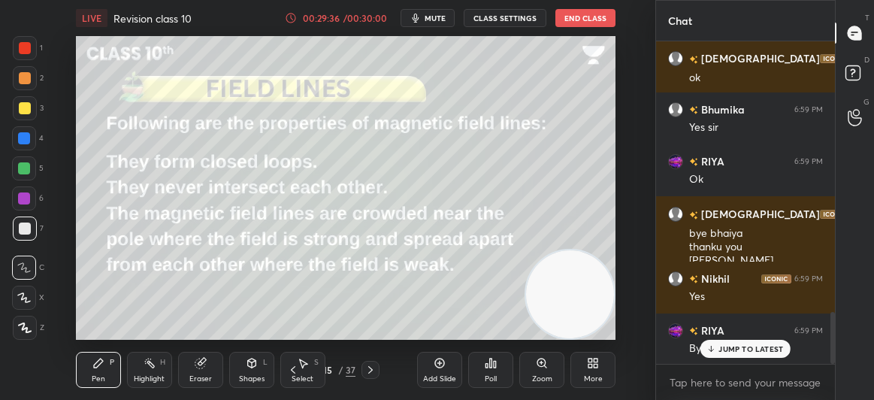
click at [729, 344] on p "JUMP TO LATEST" at bounding box center [750, 348] width 65 height 9
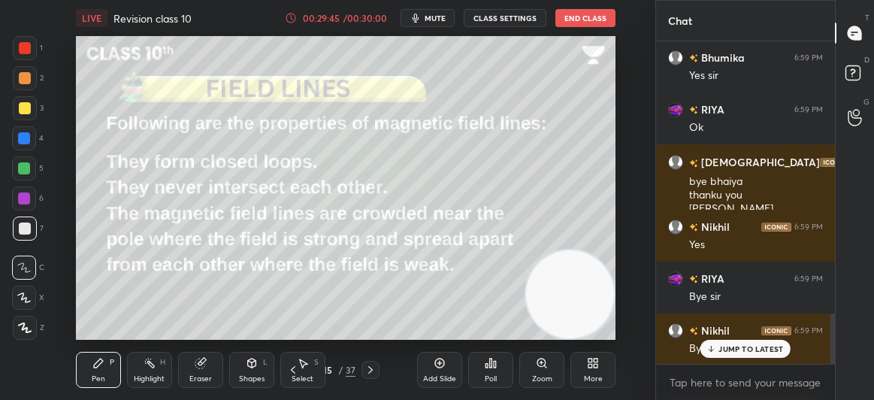
click at [724, 346] on p "JUMP TO LATEST" at bounding box center [750, 348] width 65 height 9
click at [590, 13] on button "End Class" at bounding box center [585, 18] width 60 height 18
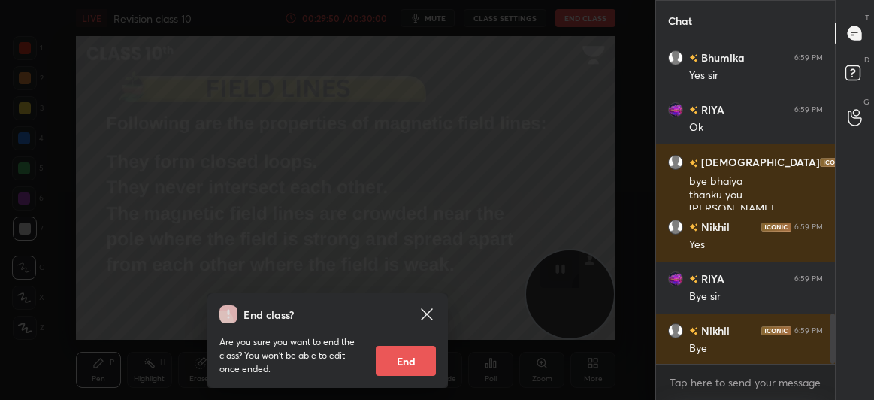
scroll to position [1797, 0]
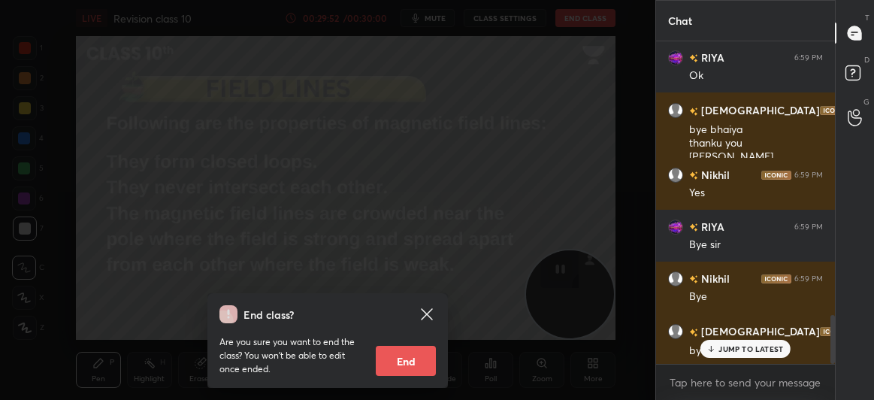
click at [424, 361] on button "End" at bounding box center [406, 361] width 60 height 30
type textarea "x"
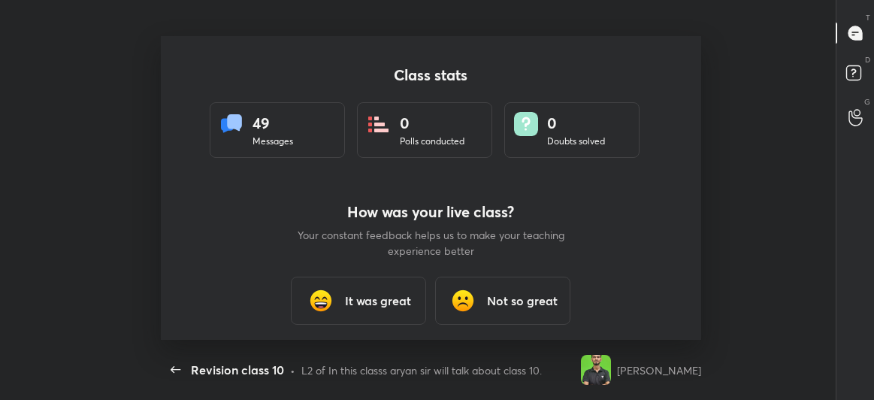
scroll to position [0, 0]
